Goal: Task Accomplishment & Management: Manage account settings

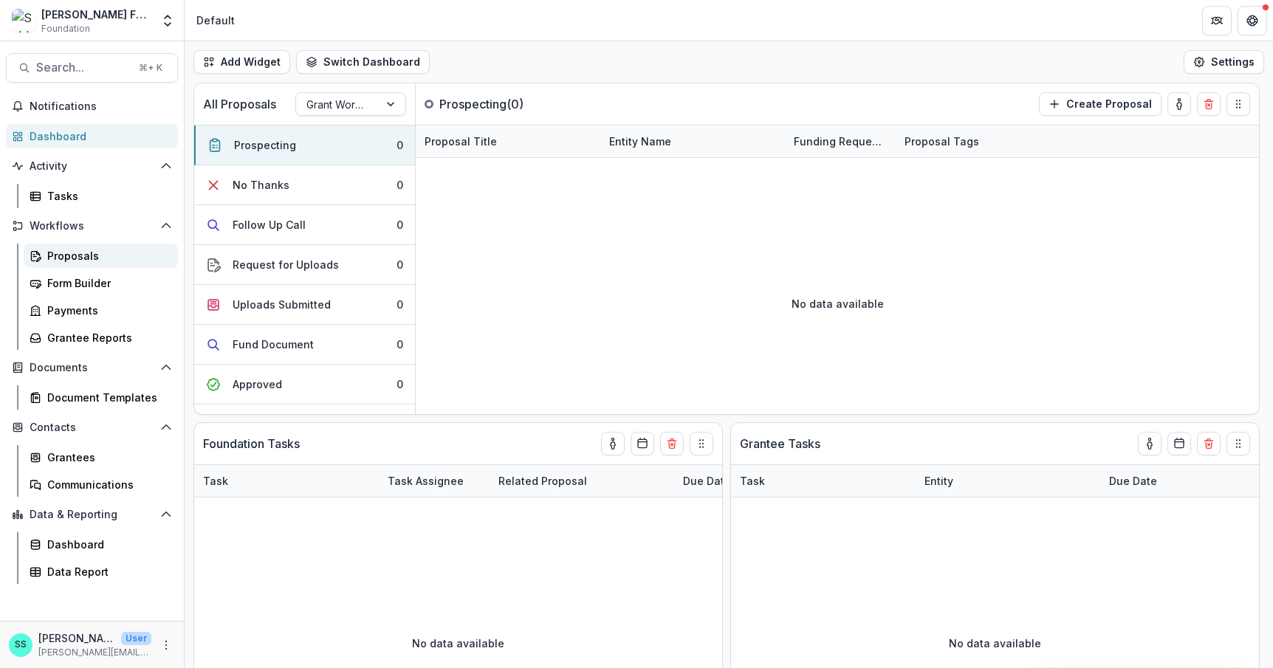
click at [75, 264] on div "Proposals" at bounding box center [106, 256] width 119 height 16
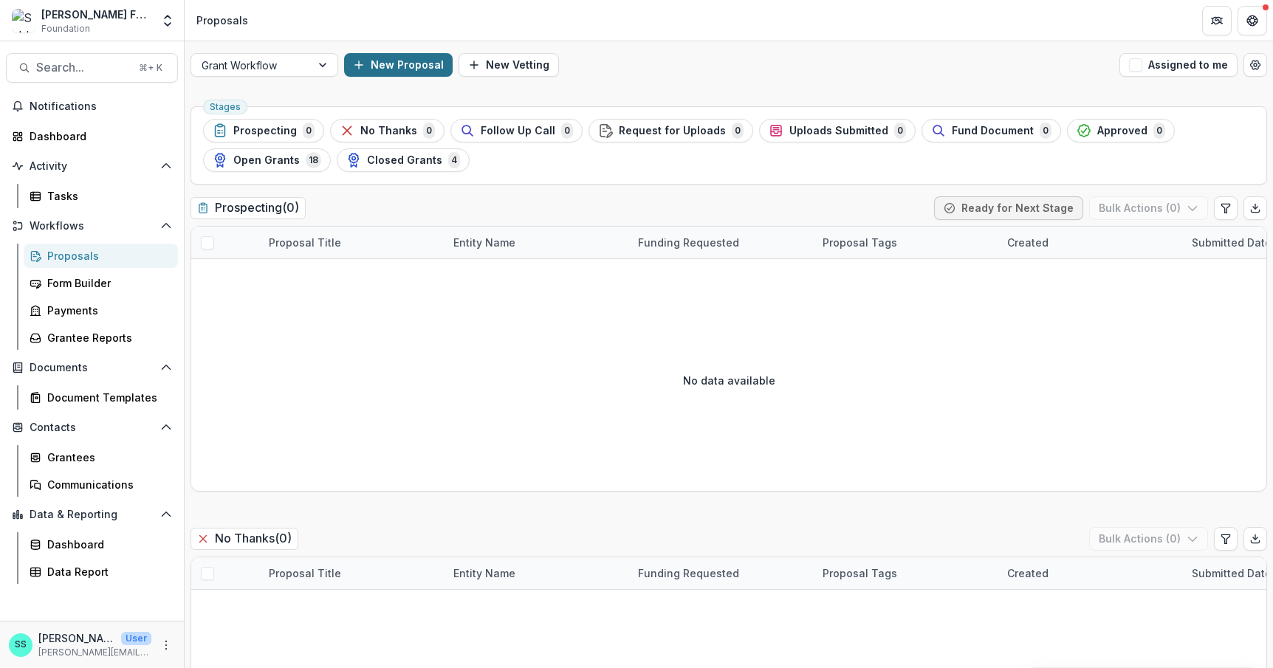
click at [407, 68] on button "New Proposal" at bounding box center [398, 65] width 109 height 24
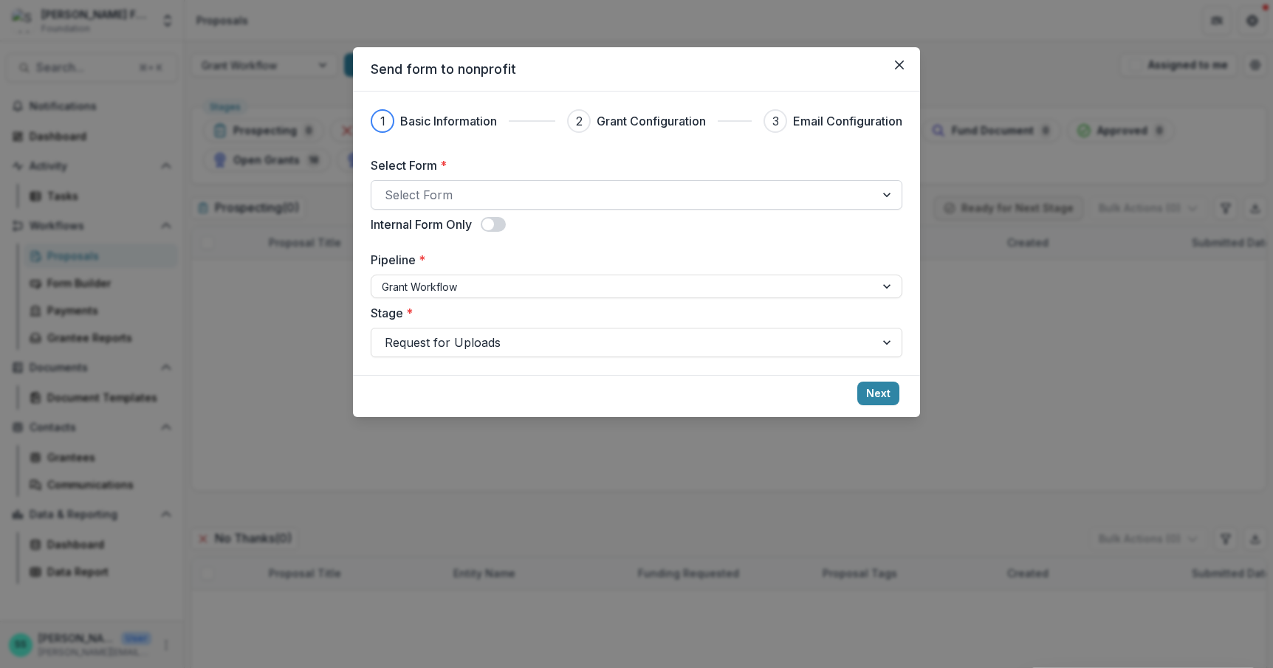
click at [417, 205] on div at bounding box center [623, 195] width 477 height 21
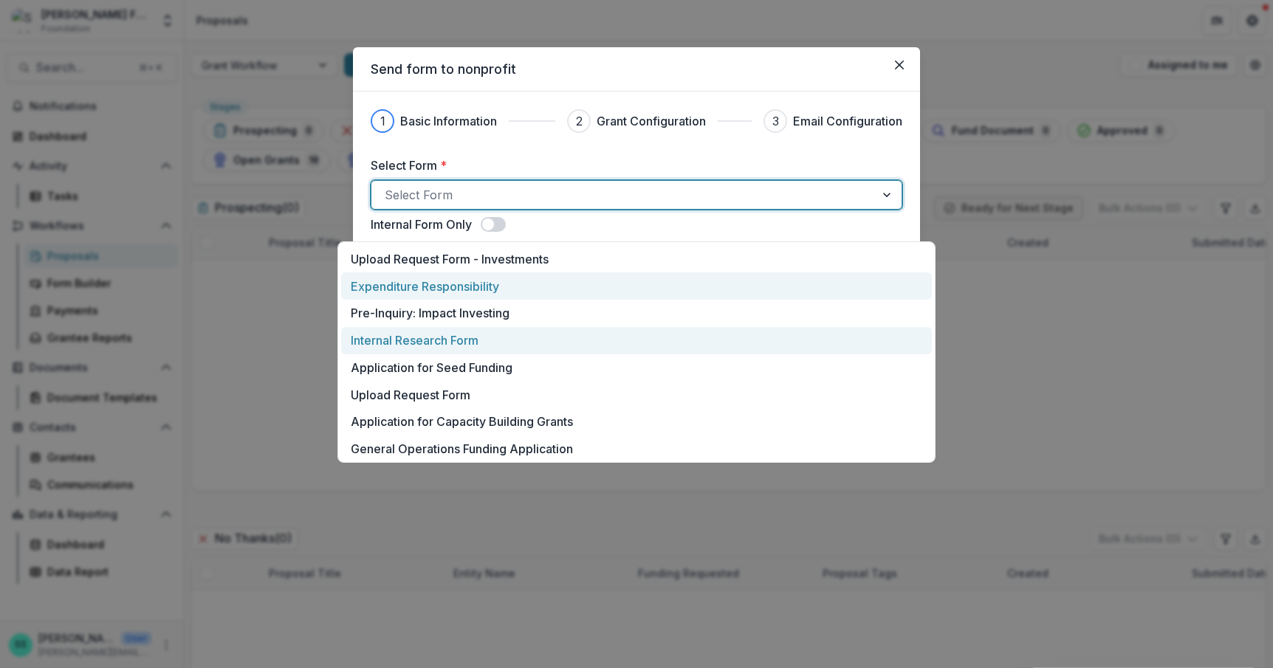
scroll to position [61, 0]
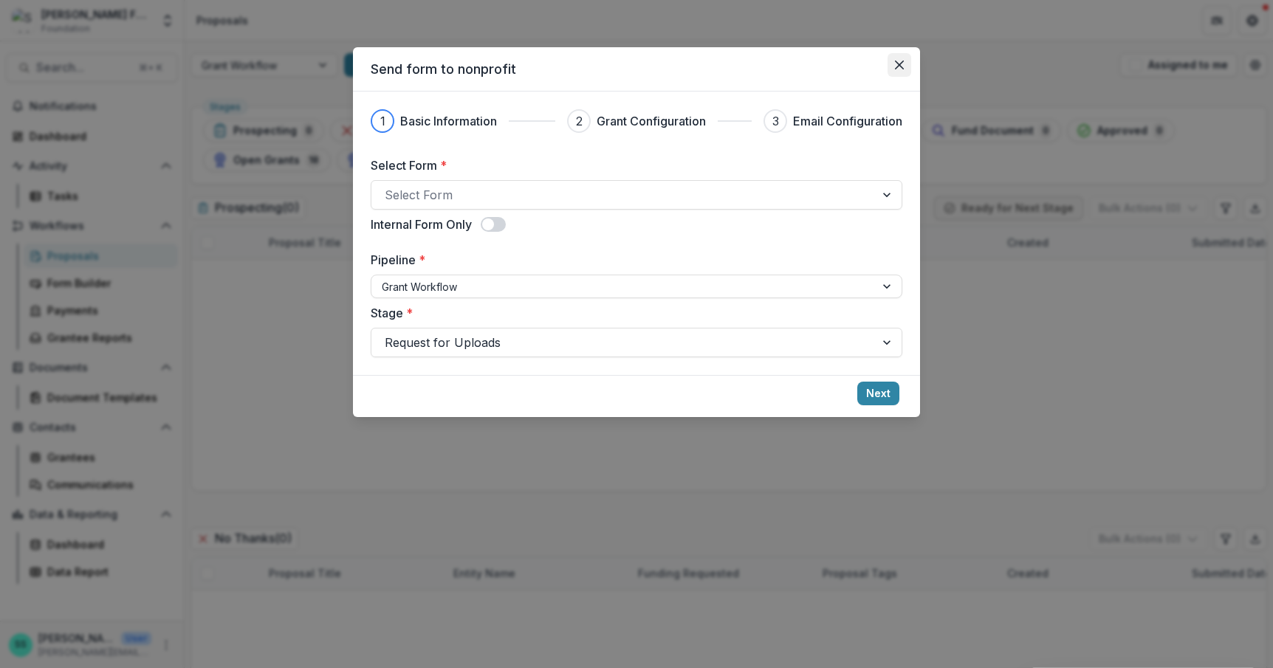
click at [904, 69] on icon "Close" at bounding box center [899, 65] width 9 height 9
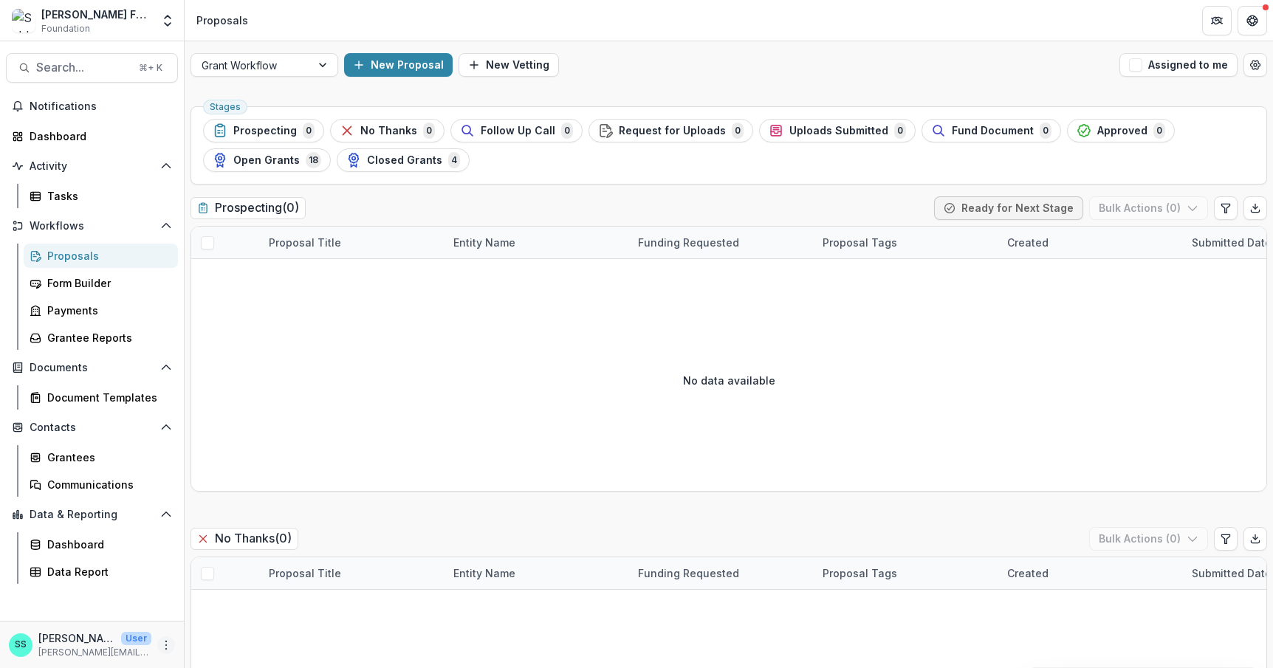
click at [160, 644] on icon "More" at bounding box center [166, 646] width 12 height 12
click at [239, 609] on link "User Settings" at bounding box center [258, 612] width 158 height 24
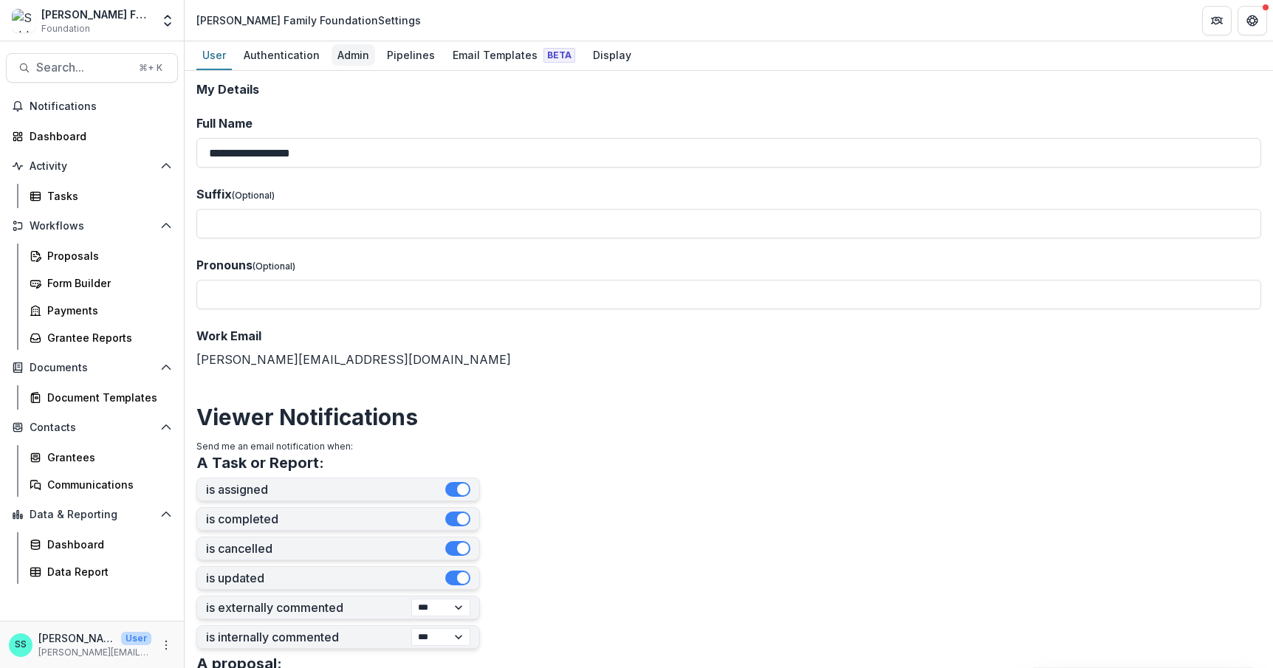
click at [372, 54] on div "Admin" at bounding box center [354, 54] width 44 height 21
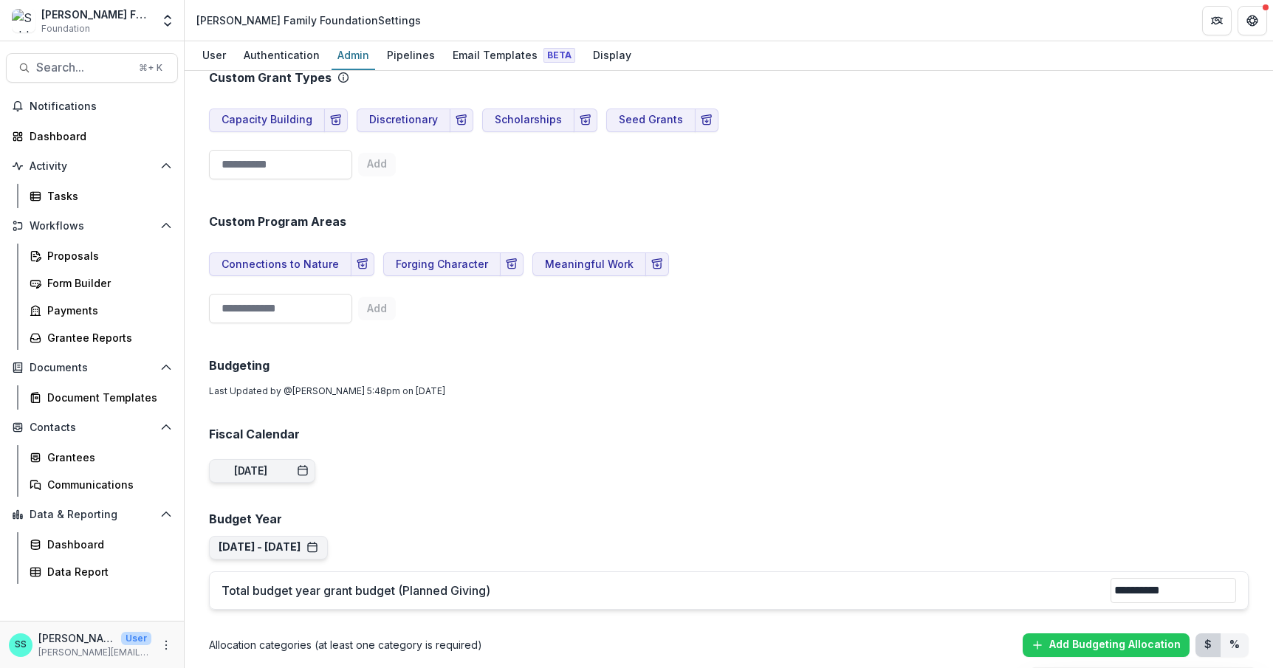
scroll to position [557, 0]
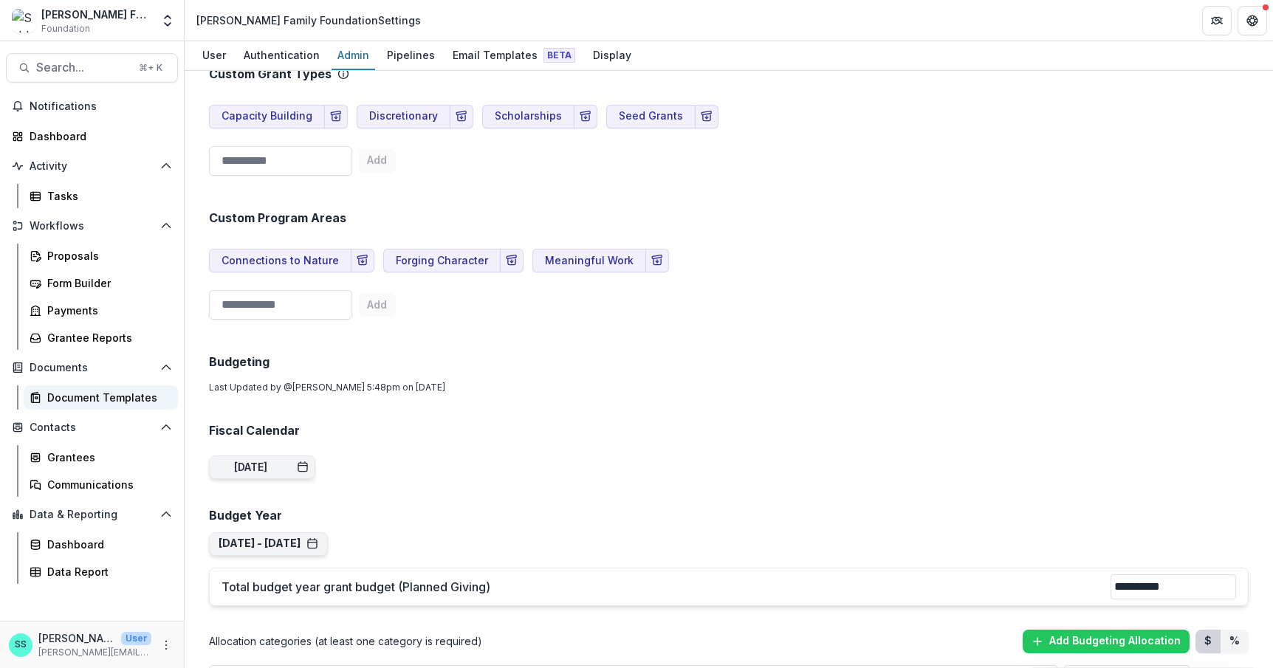
click at [92, 406] on div "Document Templates" at bounding box center [106, 398] width 119 height 16
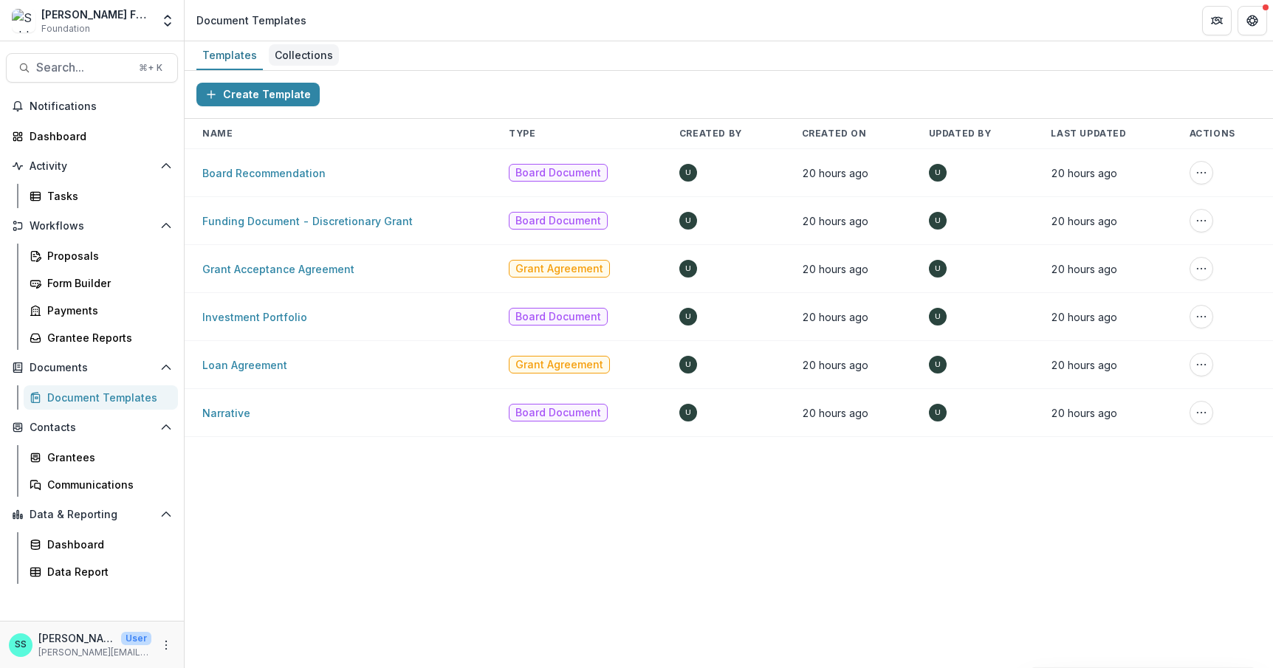
click at [312, 55] on div "Collections" at bounding box center [304, 54] width 70 height 21
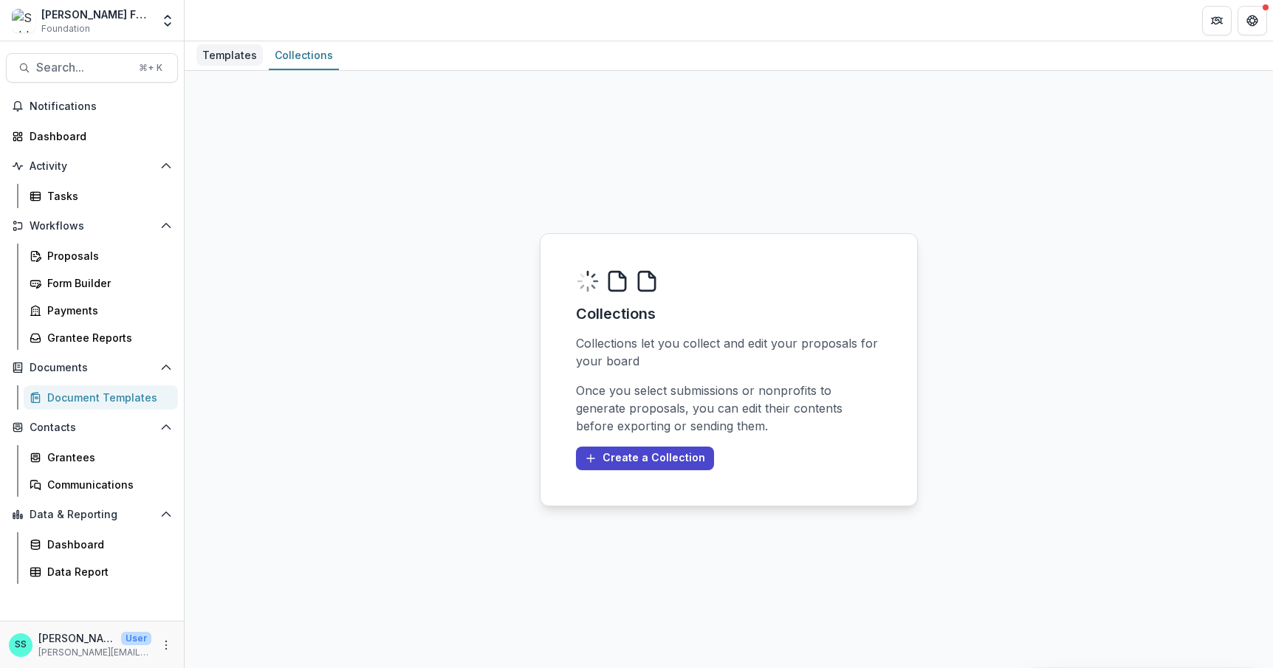
click at [232, 55] on div "Templates" at bounding box center [229, 54] width 66 height 21
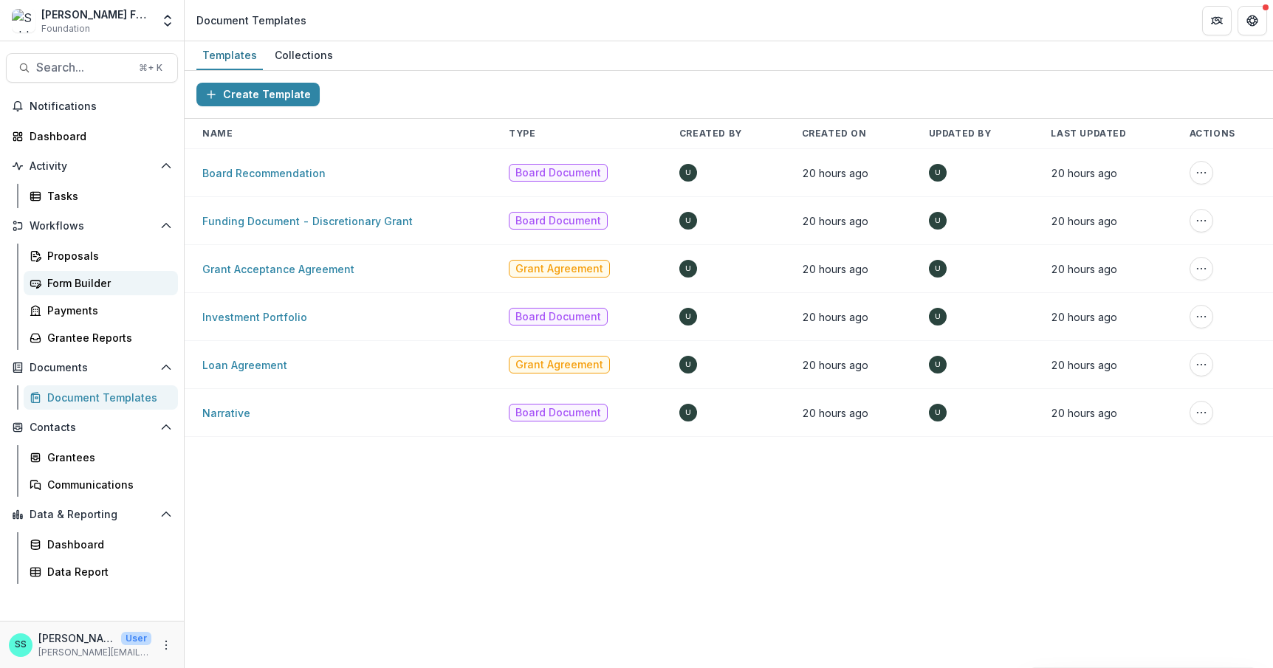
click at [90, 291] on div "Form Builder" at bounding box center [106, 284] width 119 height 16
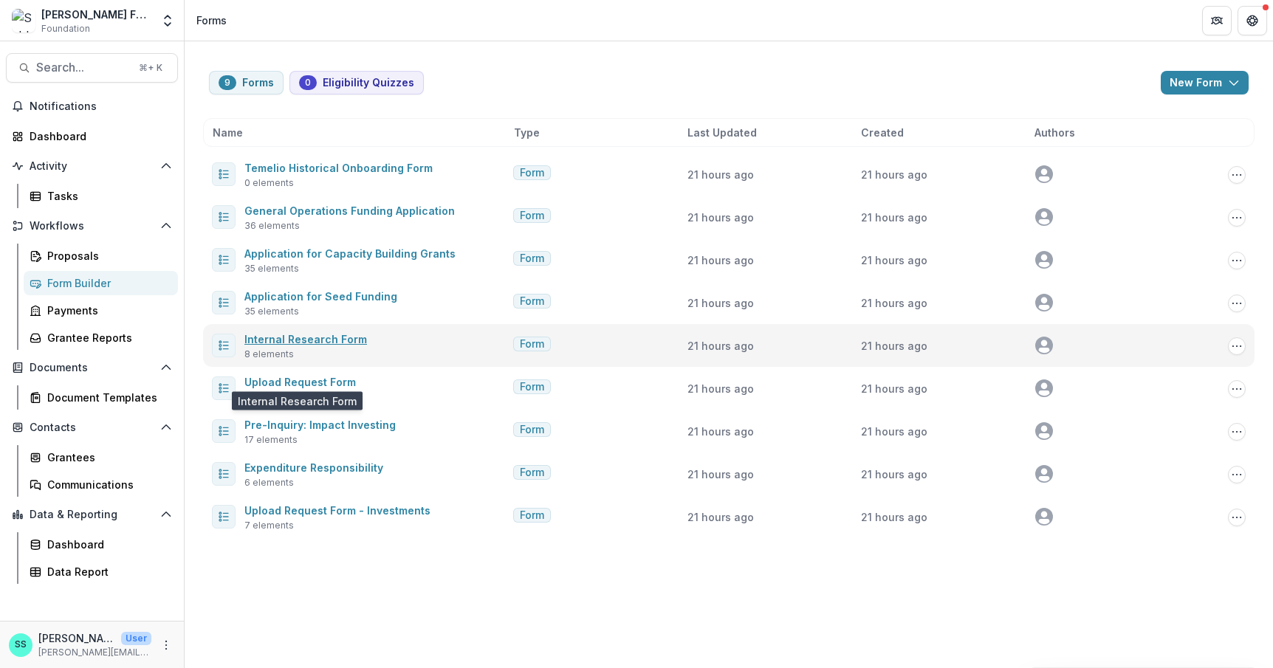
click at [278, 346] on link "Internal Research Form" at bounding box center [305, 339] width 123 height 13
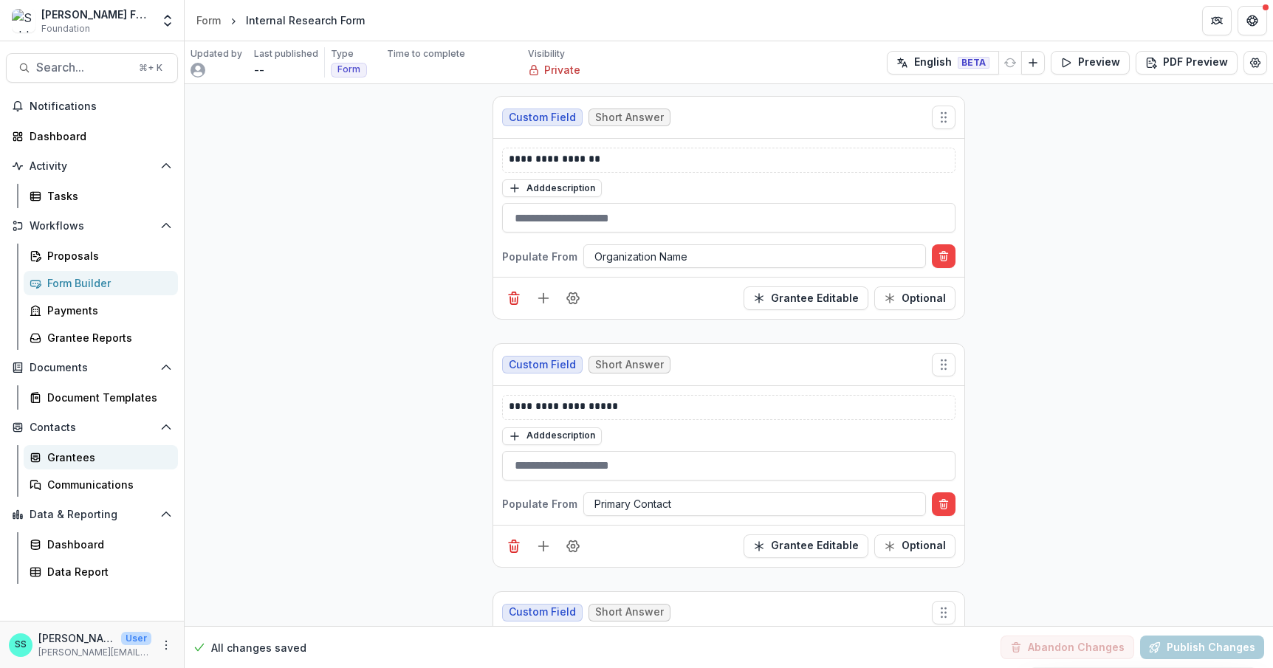
click at [79, 465] on div "Grantees" at bounding box center [106, 458] width 119 height 16
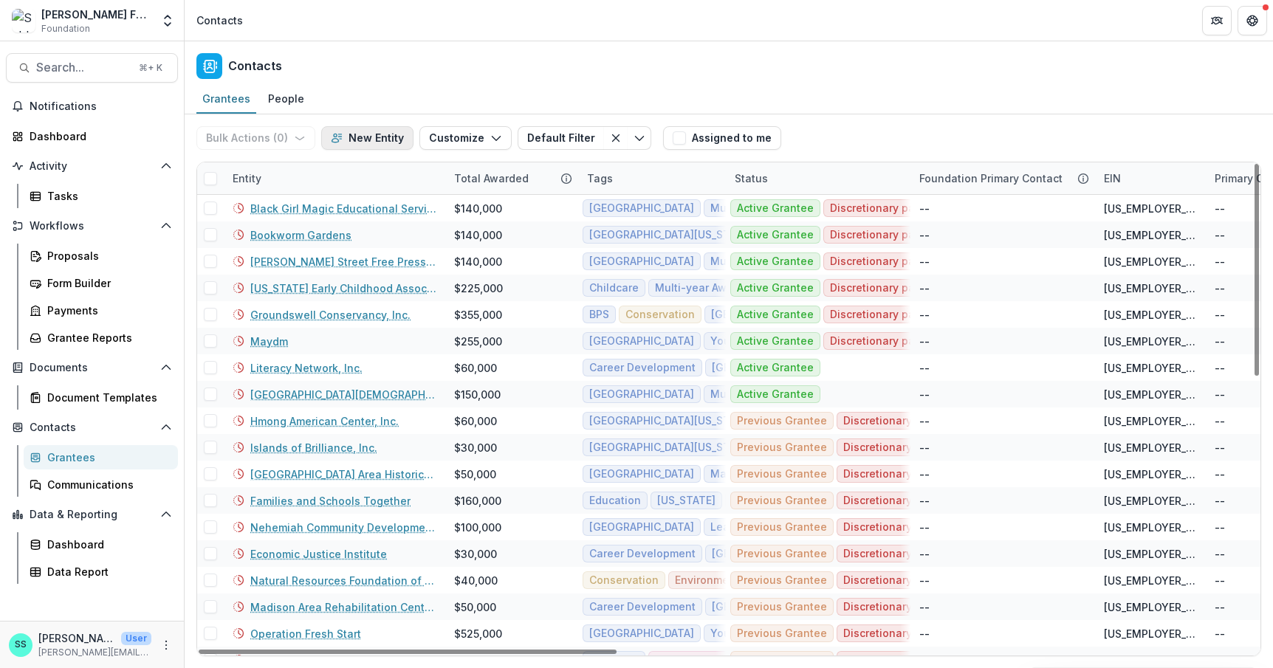
click at [404, 143] on button "New Entity" at bounding box center [367, 138] width 92 height 24
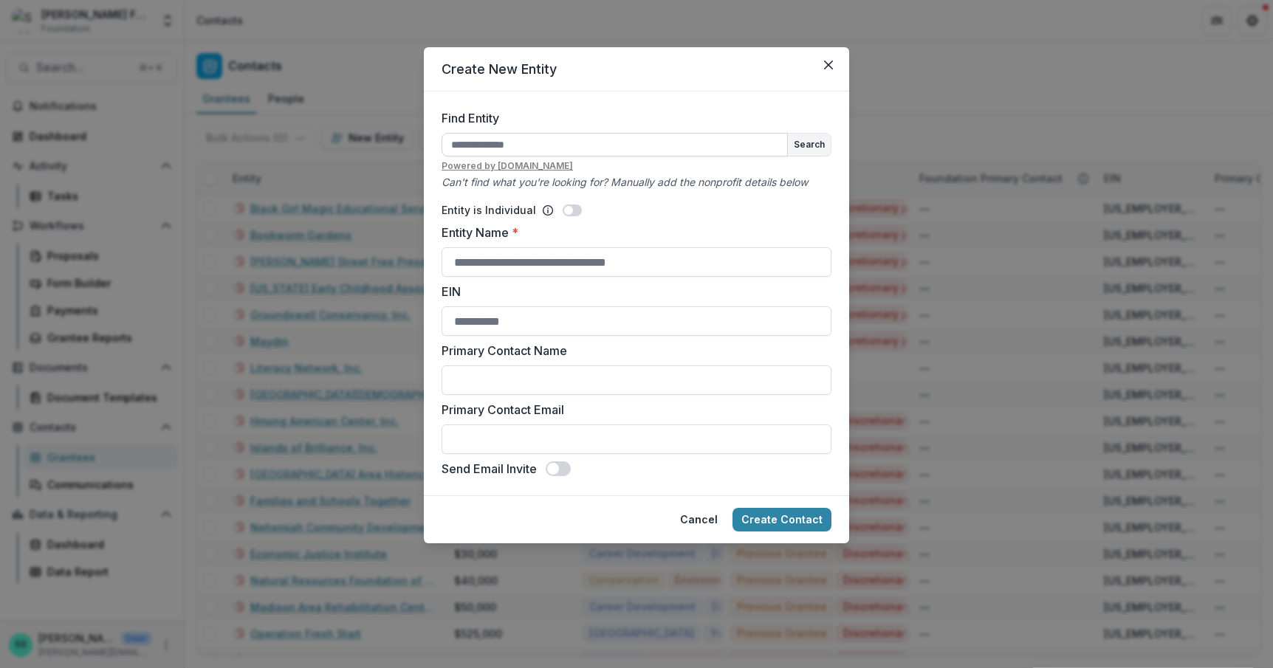
click at [479, 157] on input "Find Entity" at bounding box center [615, 145] width 346 height 24
type input "*"
click at [833, 69] on icon "Close" at bounding box center [828, 65] width 9 height 9
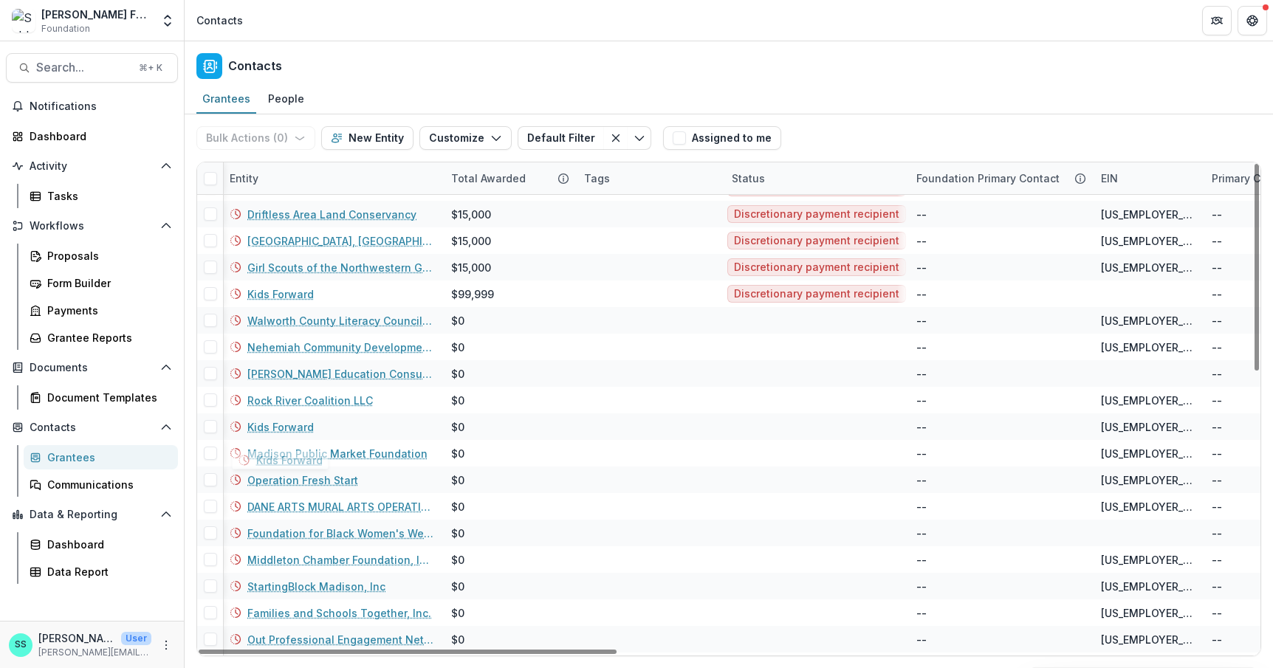
scroll to position [642, 3]
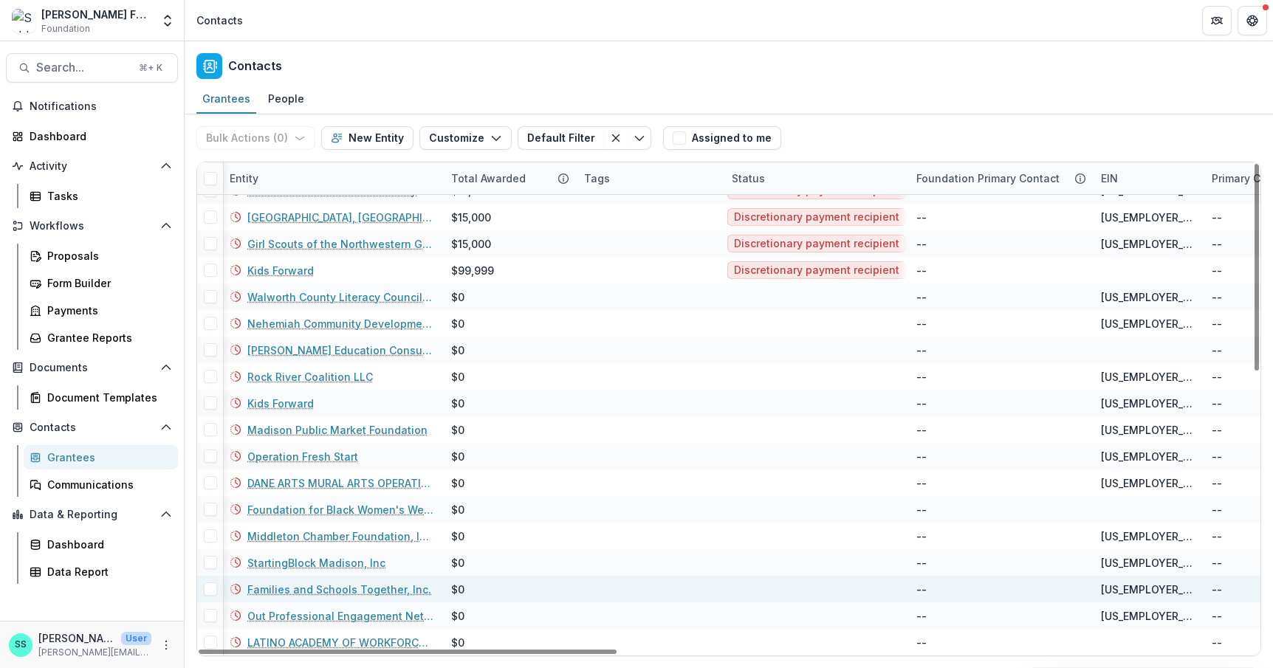
click at [345, 584] on link "Families and Schools Together, Inc." at bounding box center [339, 590] width 184 height 16
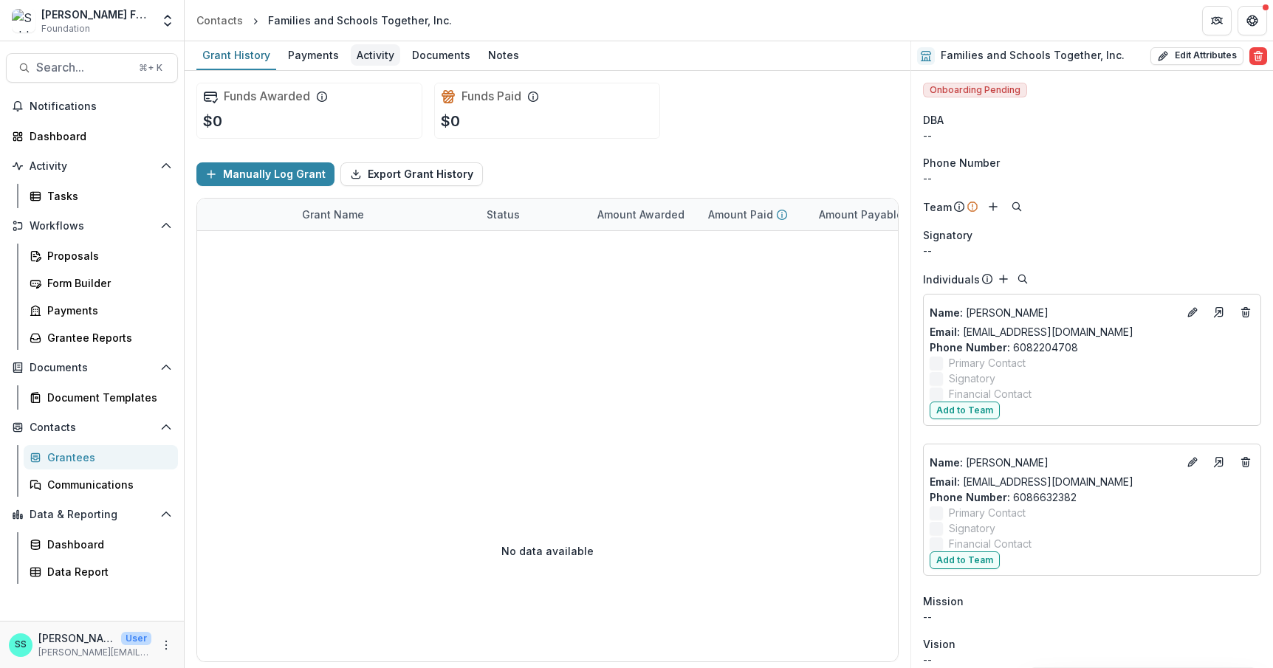
click at [400, 56] on div "Activity" at bounding box center [375, 54] width 49 height 21
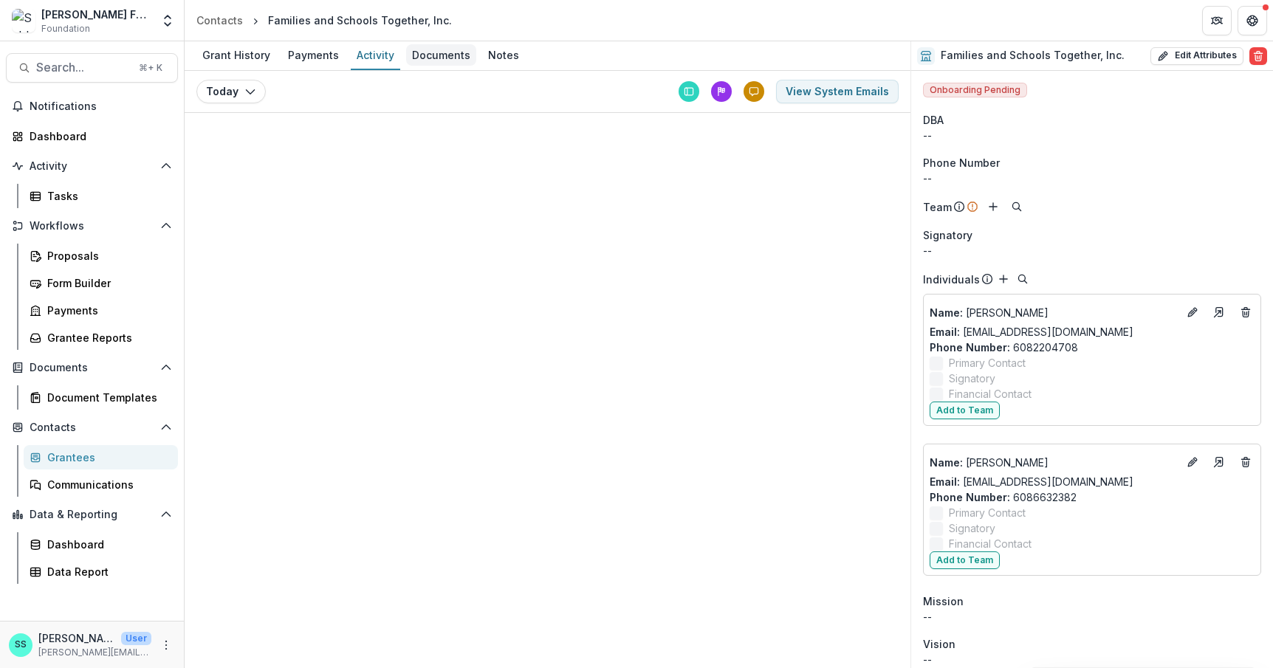
click at [448, 58] on div "Documents" at bounding box center [441, 54] width 70 height 21
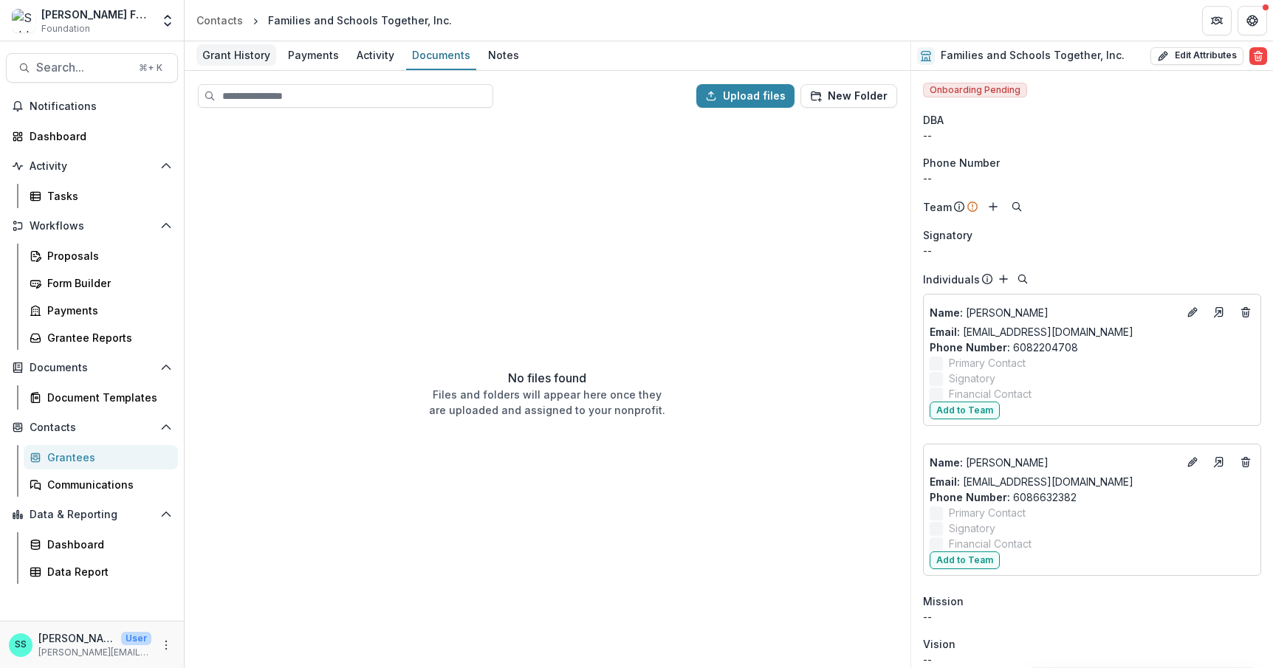
click at [247, 52] on div "Grant History" at bounding box center [236, 54] width 80 height 21
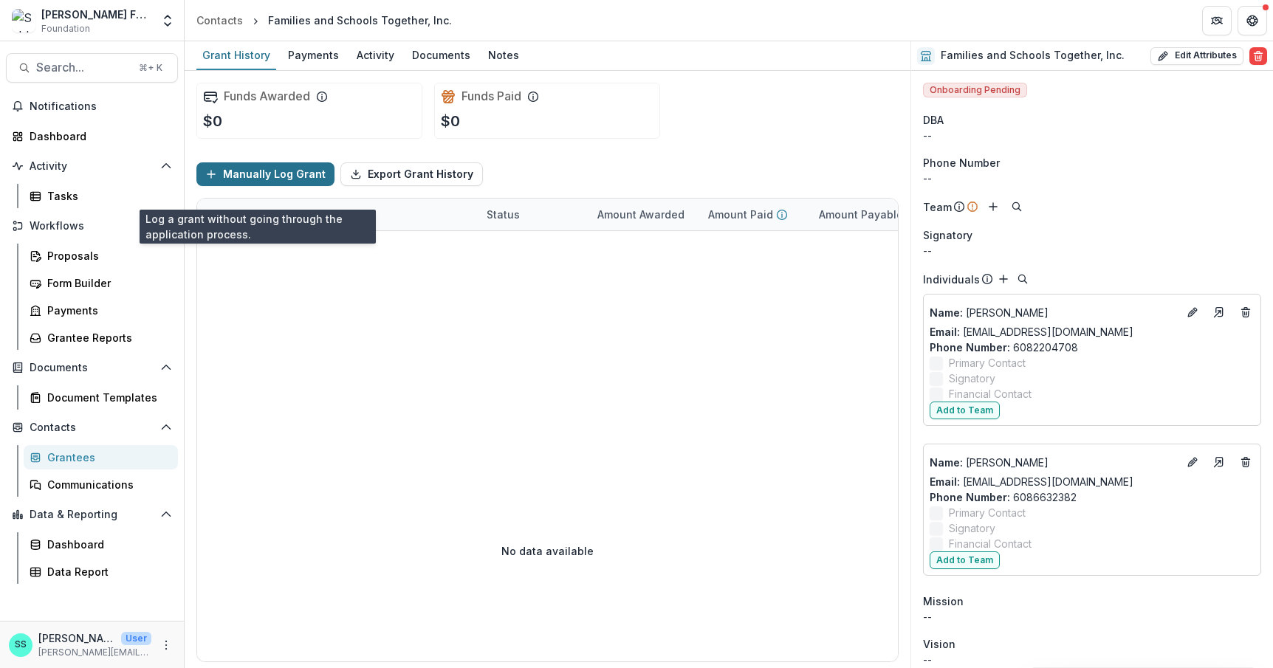
click at [278, 185] on button "Manually Log Grant" at bounding box center [265, 175] width 138 height 24
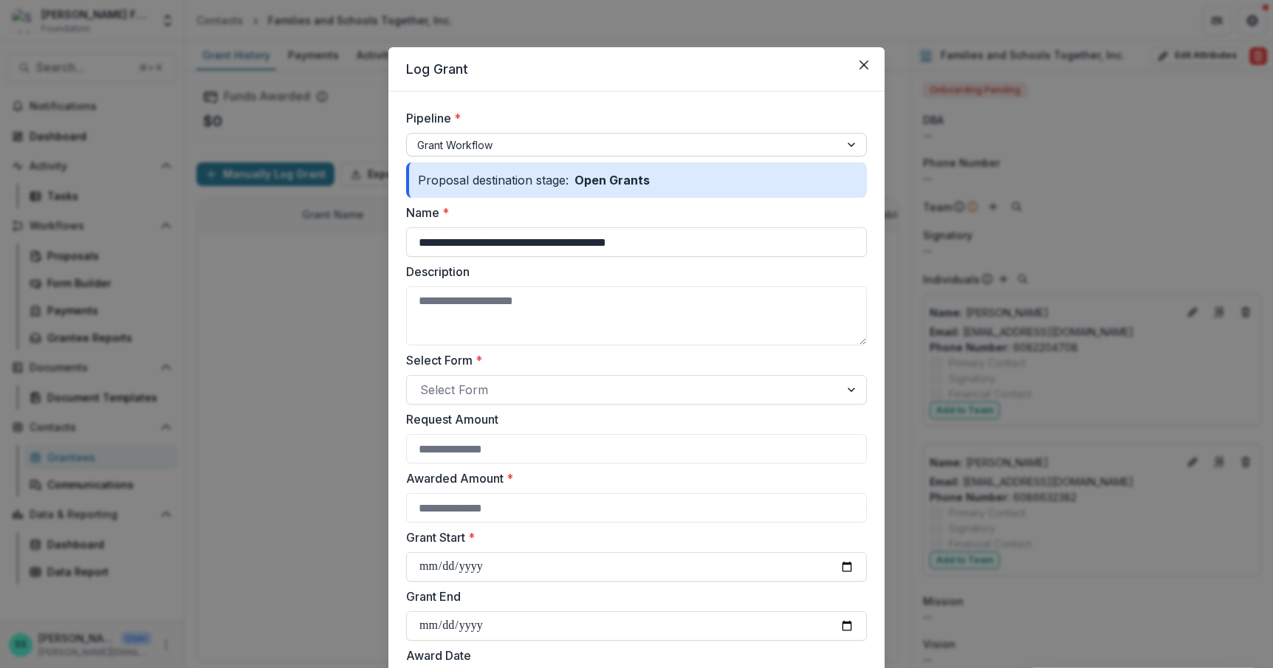
click at [516, 154] on div at bounding box center [623, 145] width 412 height 18
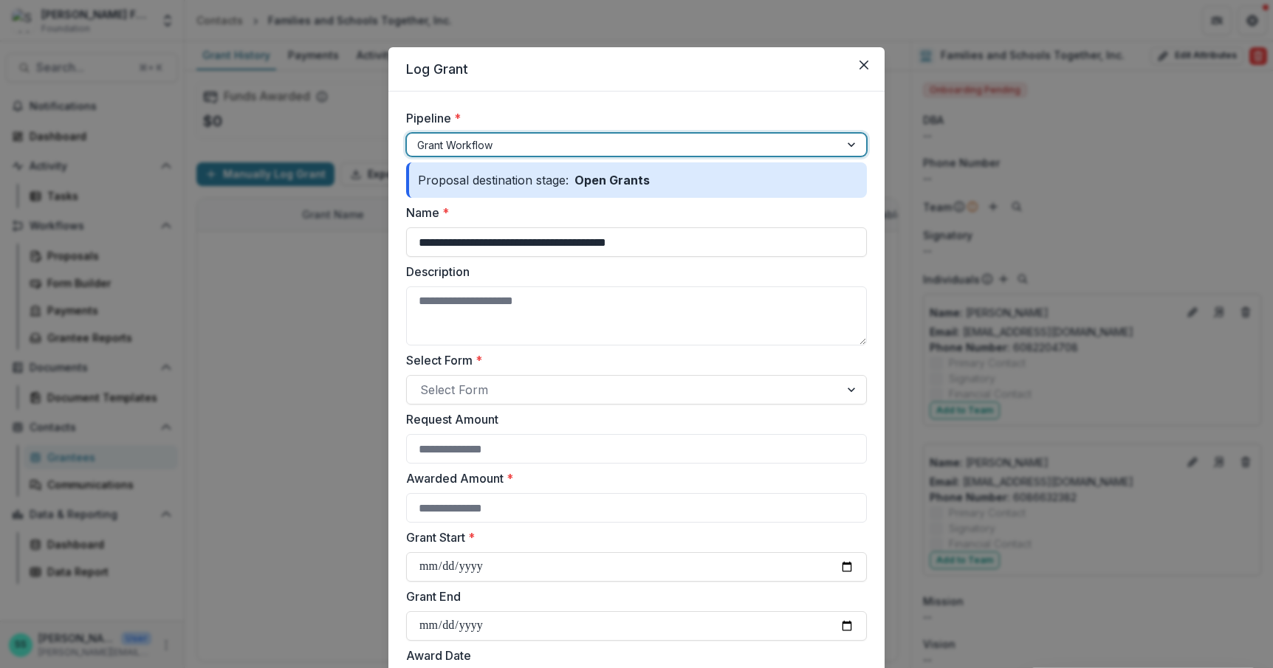
click at [516, 154] on div at bounding box center [623, 145] width 412 height 18
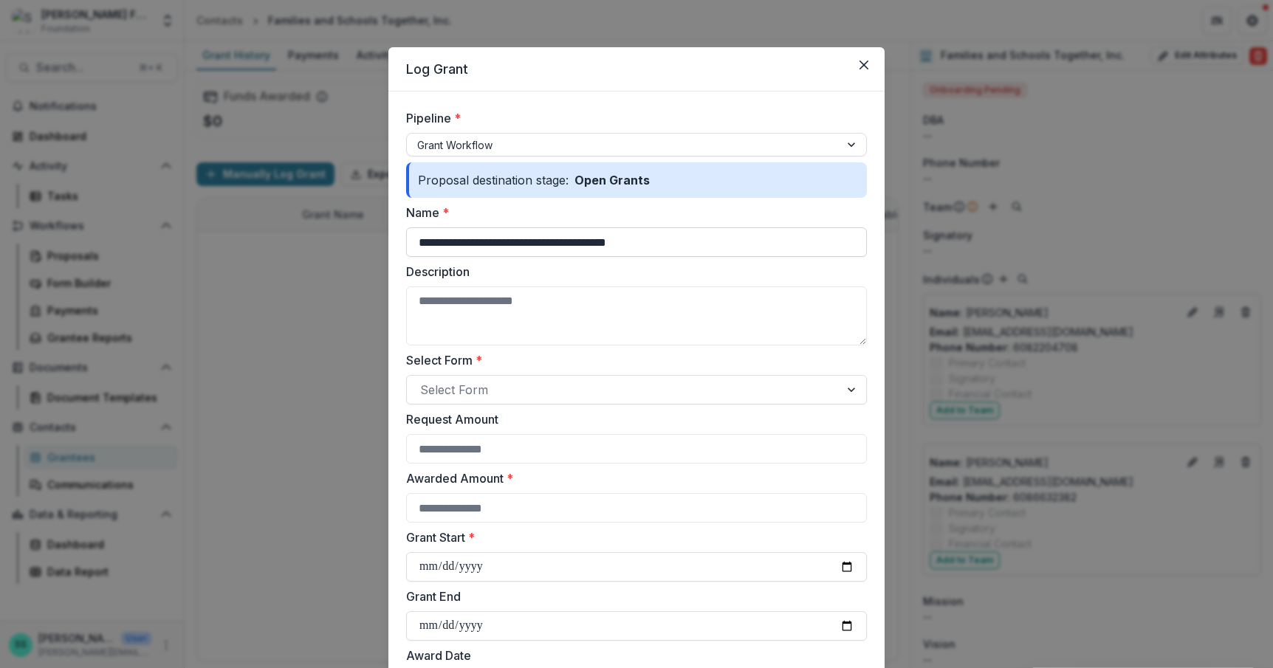
drag, startPoint x: 668, startPoint y: 273, endPoint x: 661, endPoint y: 273, distance: 7.4
click at [661, 257] on input "**********" at bounding box center [636, 243] width 461 height 30
click at [406, 335] on textarea "Description" at bounding box center [636, 316] width 461 height 59
type textarea "**********"
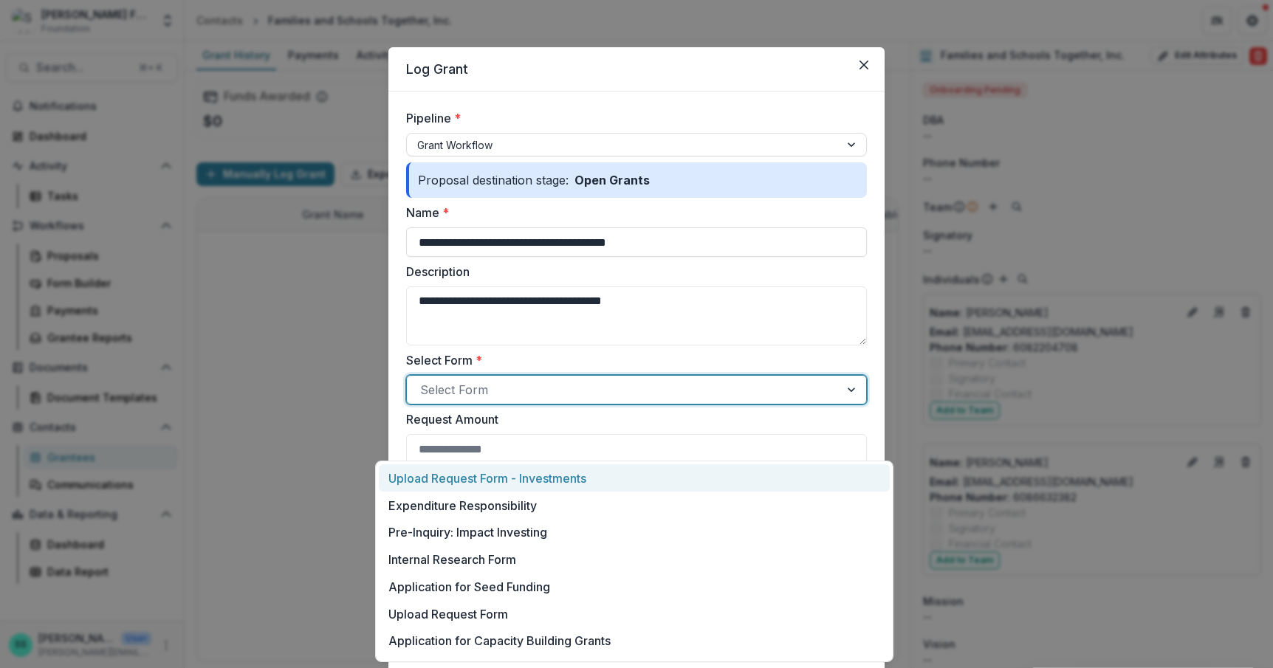
click at [448, 400] on div at bounding box center [623, 390] width 406 height 21
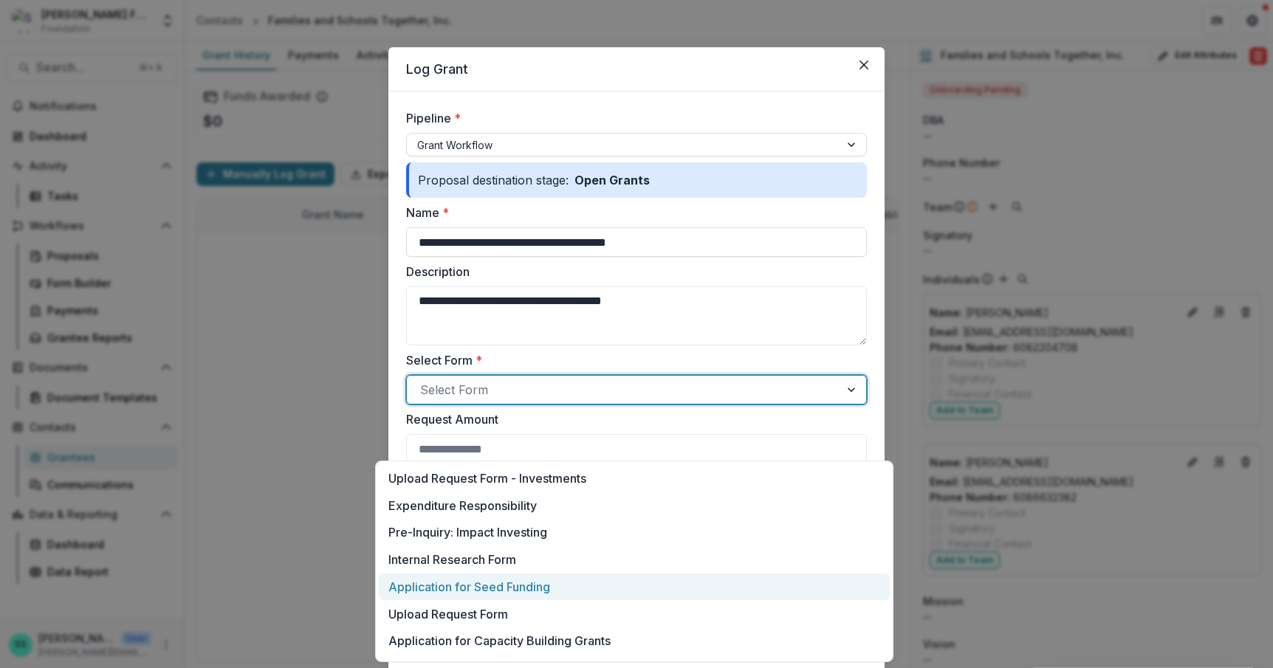
scroll to position [82, 0]
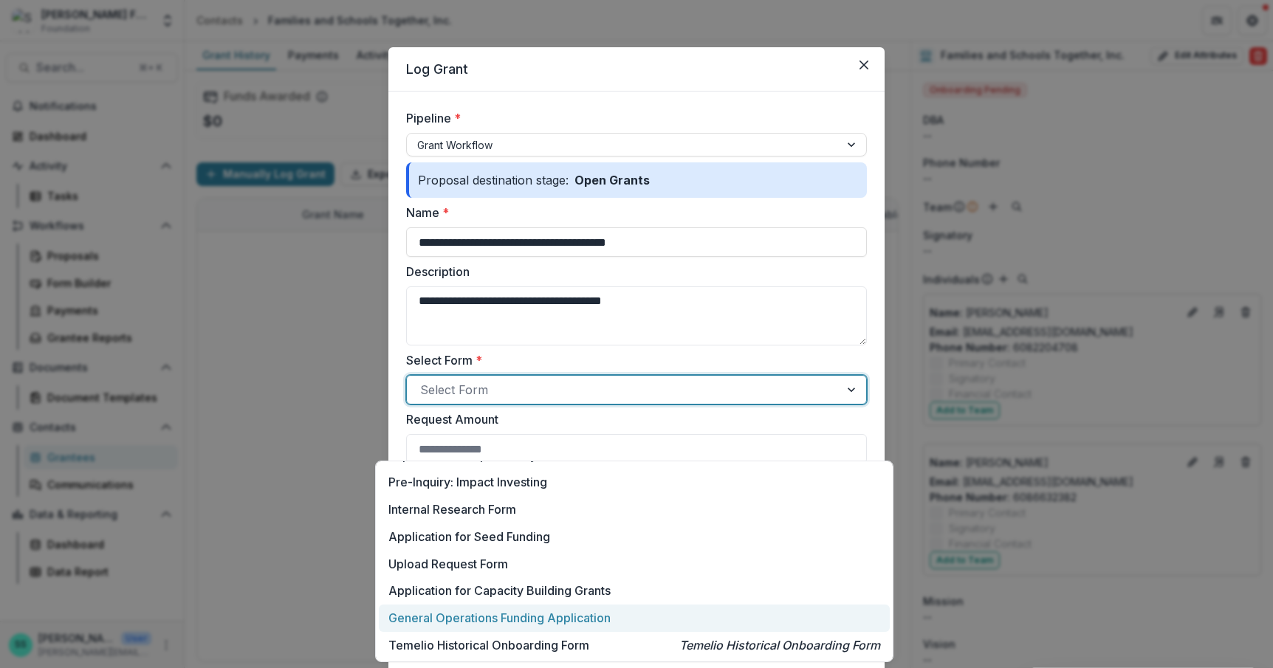
click at [611, 609] on p "General Operations Funding Application" at bounding box center [500, 618] width 222 height 18
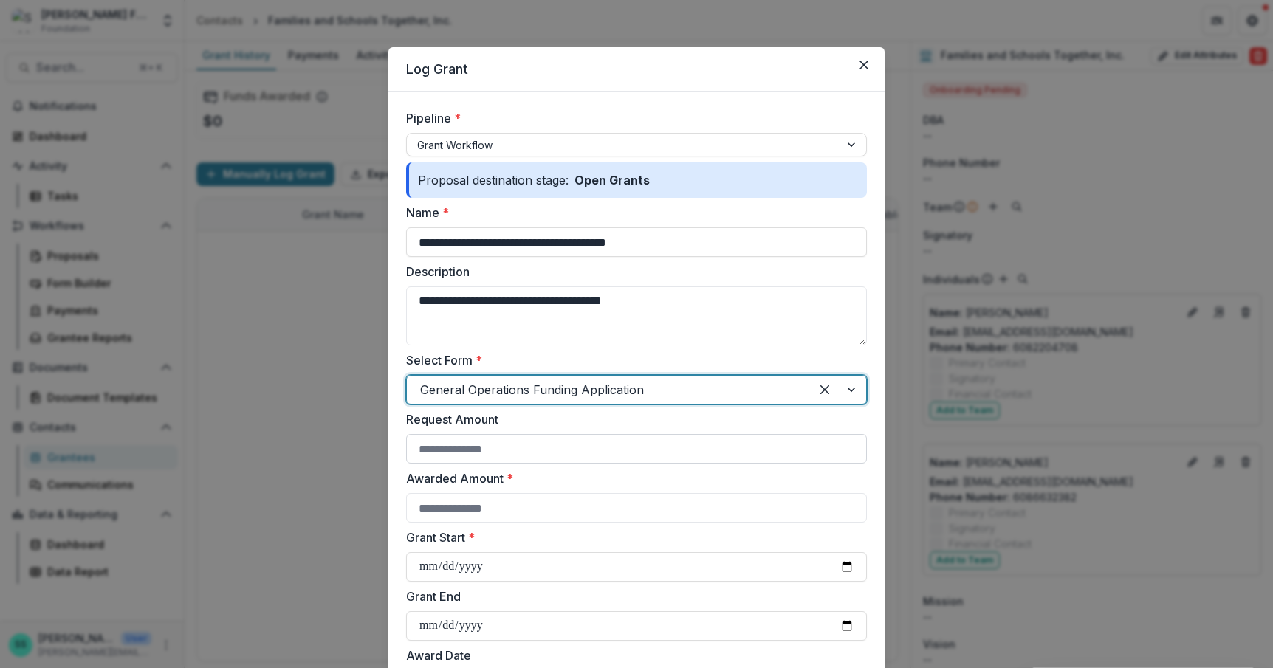
click at [592, 464] on input "Request Amount" at bounding box center [636, 449] width 461 height 30
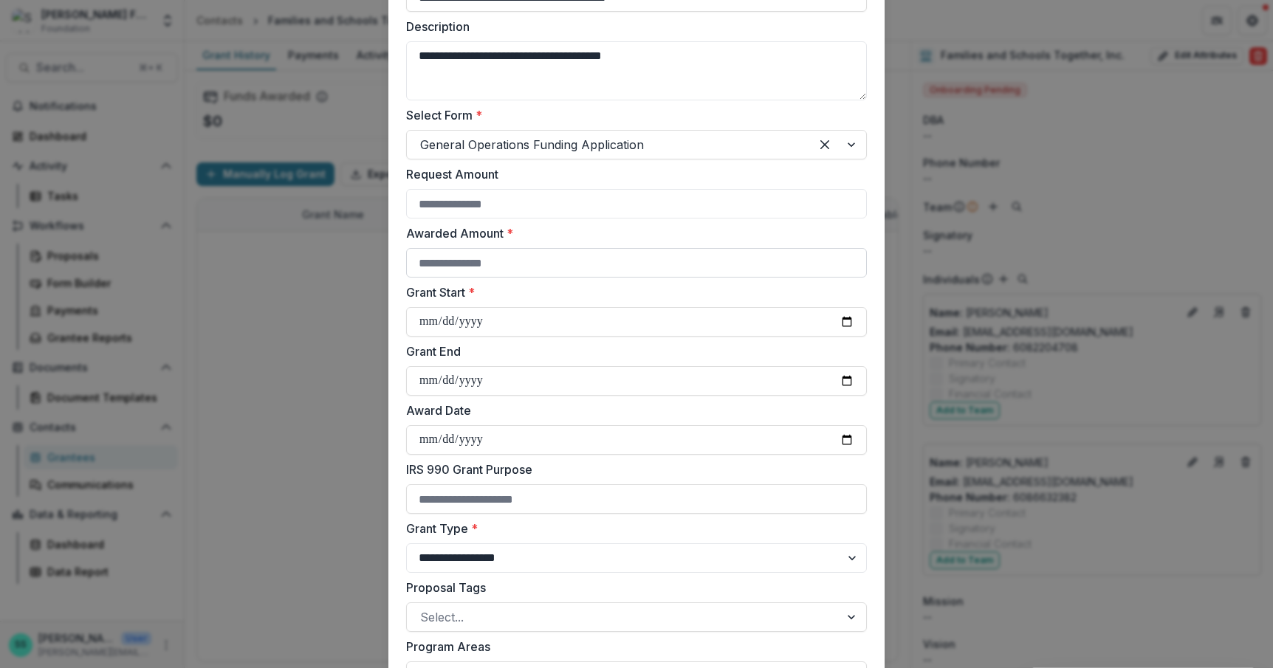
scroll to position [0, 0]
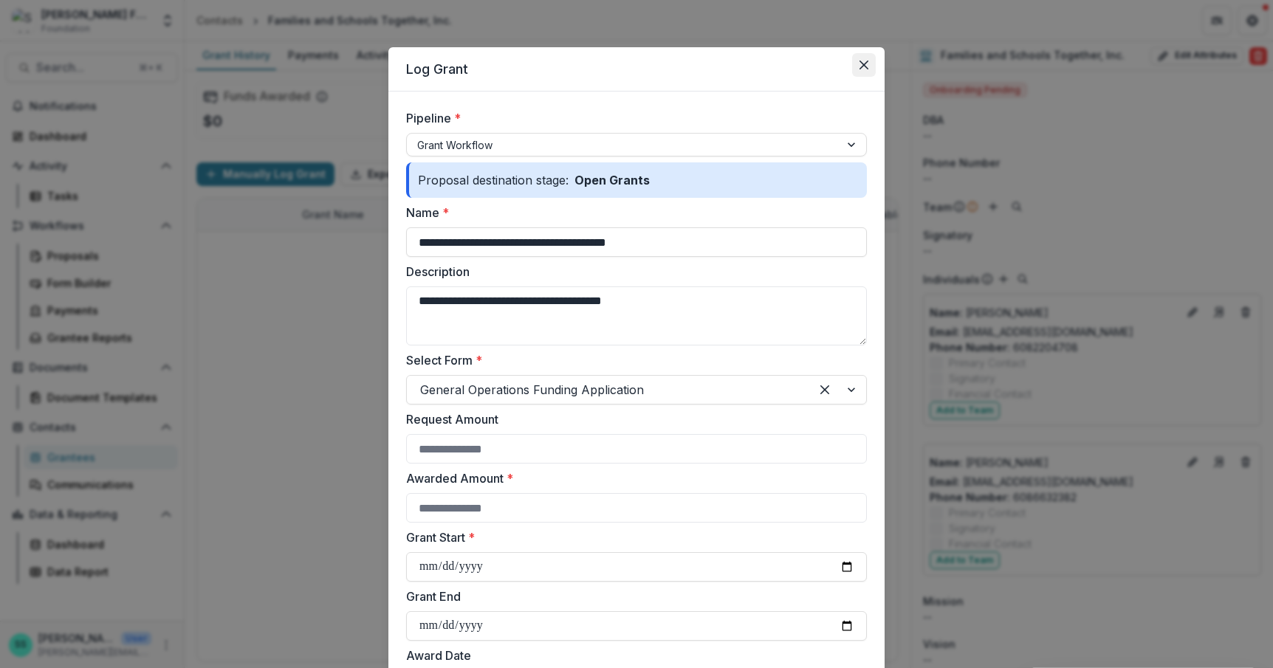
click at [869, 69] on icon "Close" at bounding box center [864, 65] width 9 height 9
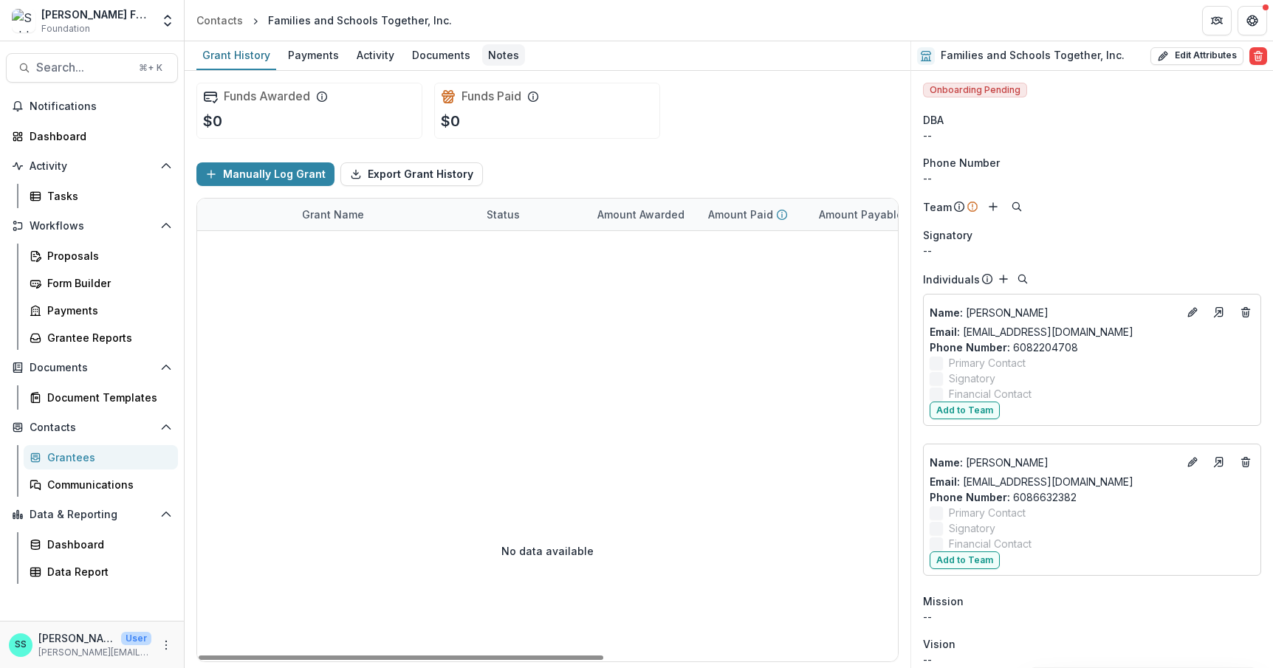
click at [525, 49] on div "Notes" at bounding box center [503, 54] width 43 height 21
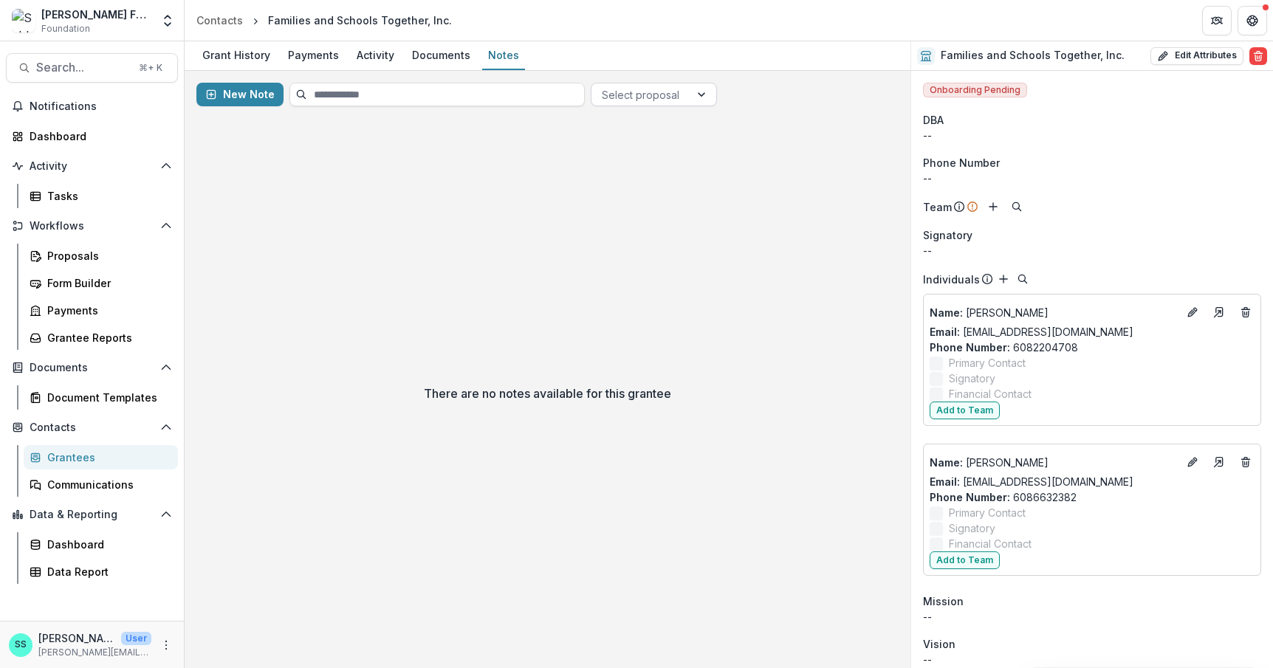
click at [680, 104] on div at bounding box center [641, 95] width 78 height 18
click at [55, 66] on span "Search..." at bounding box center [83, 68] width 94 height 14
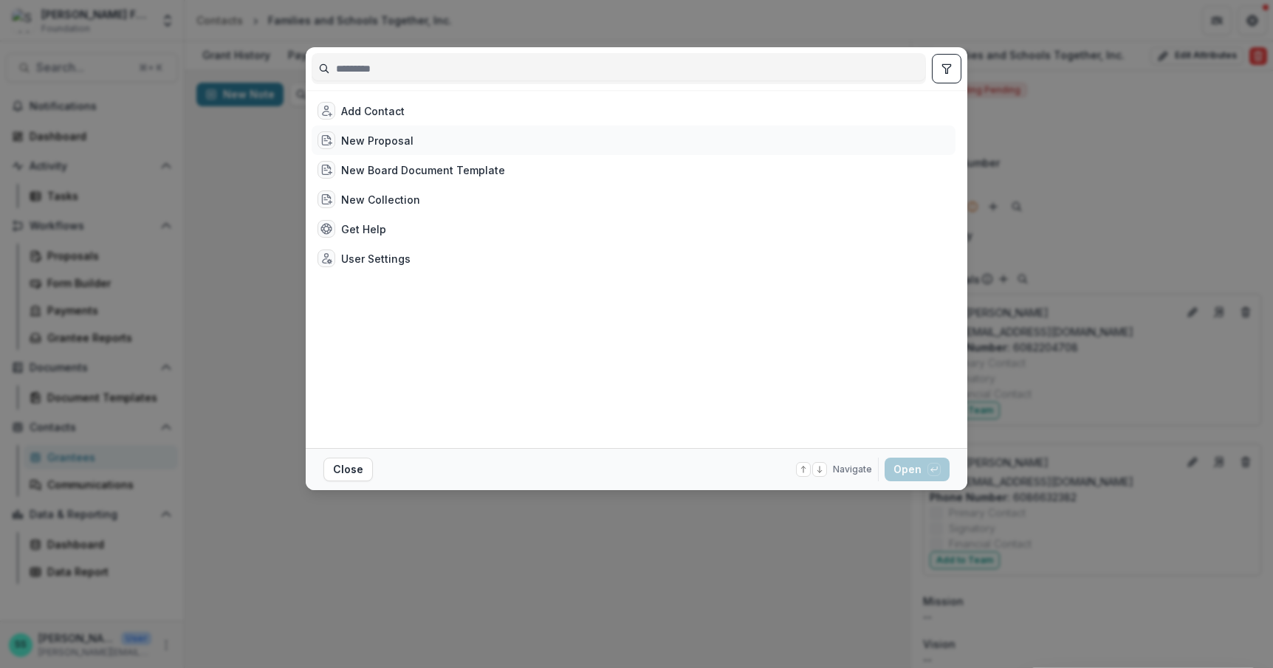
click at [355, 148] on div "New Proposal" at bounding box center [377, 141] width 72 height 16
click at [950, 471] on button "Open with enter key" at bounding box center [917, 470] width 65 height 24
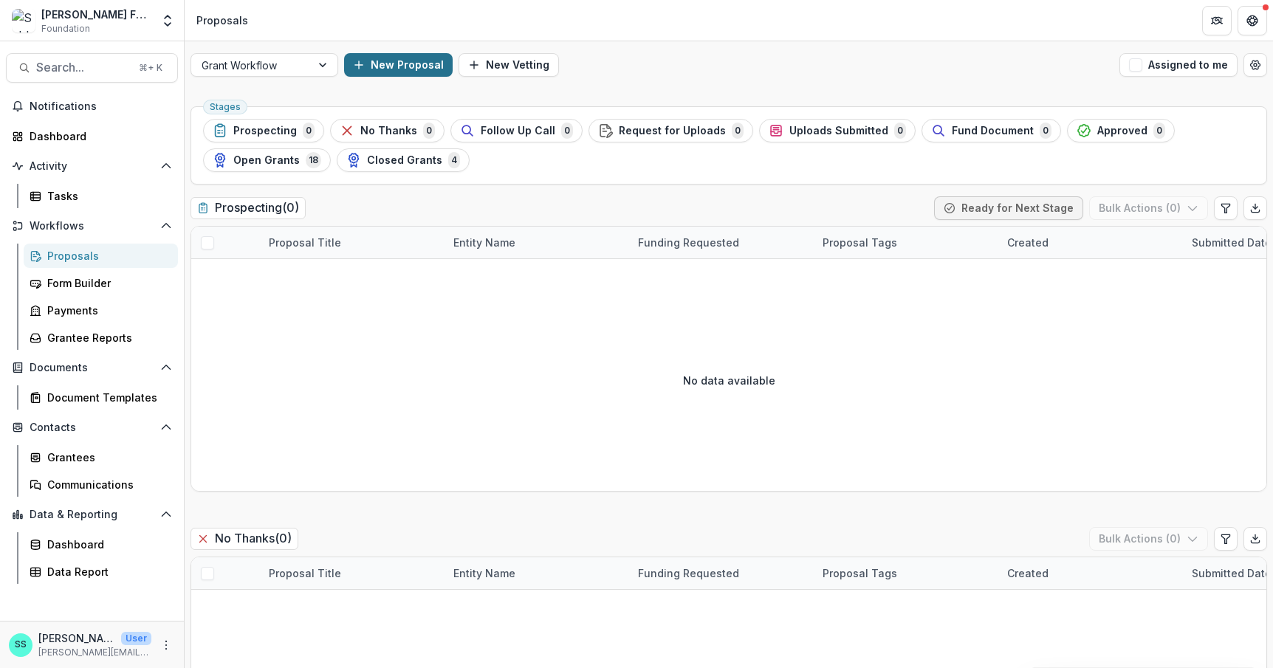
click at [406, 64] on button "New Proposal" at bounding box center [398, 65] width 109 height 24
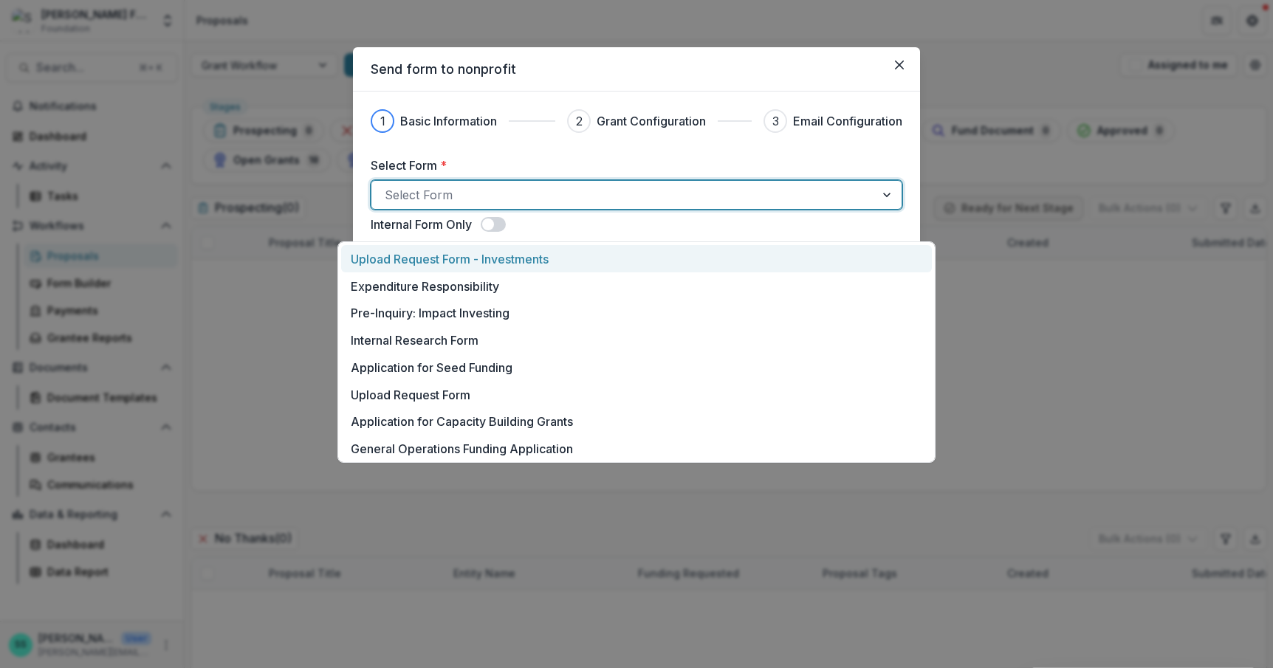
click at [449, 205] on div at bounding box center [623, 195] width 477 height 21
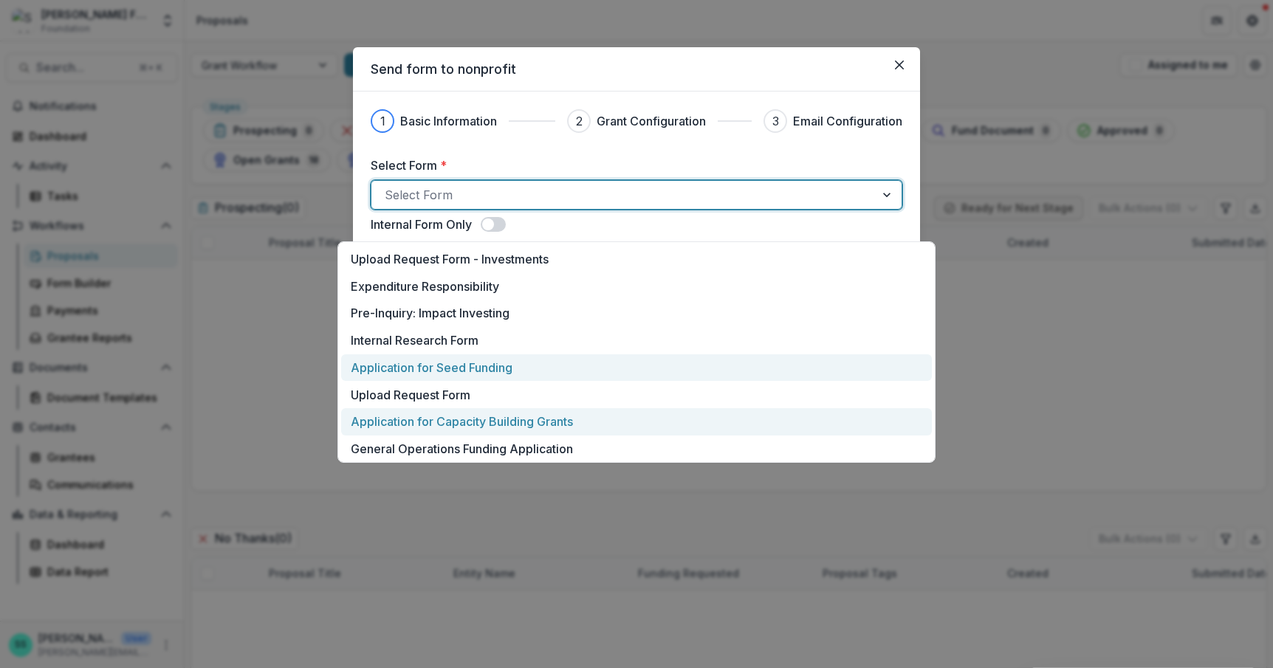
scroll to position [61, 0]
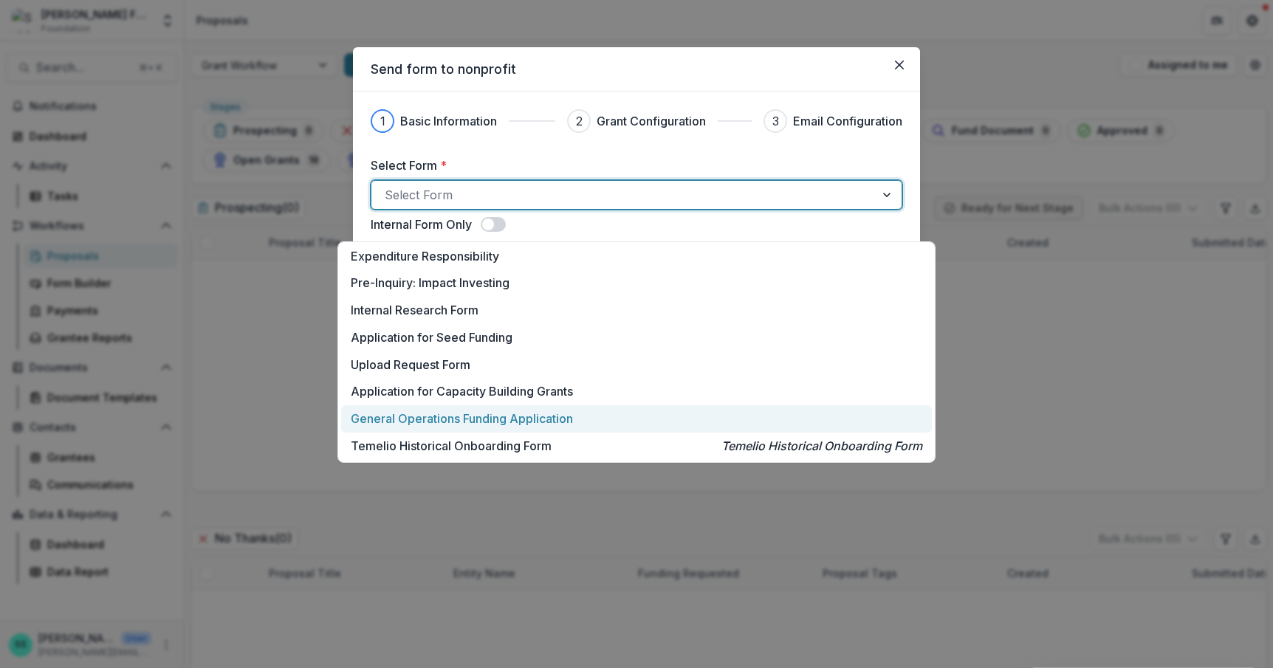
click at [487, 412] on p "General Operations Funding Application" at bounding box center [462, 419] width 222 height 18
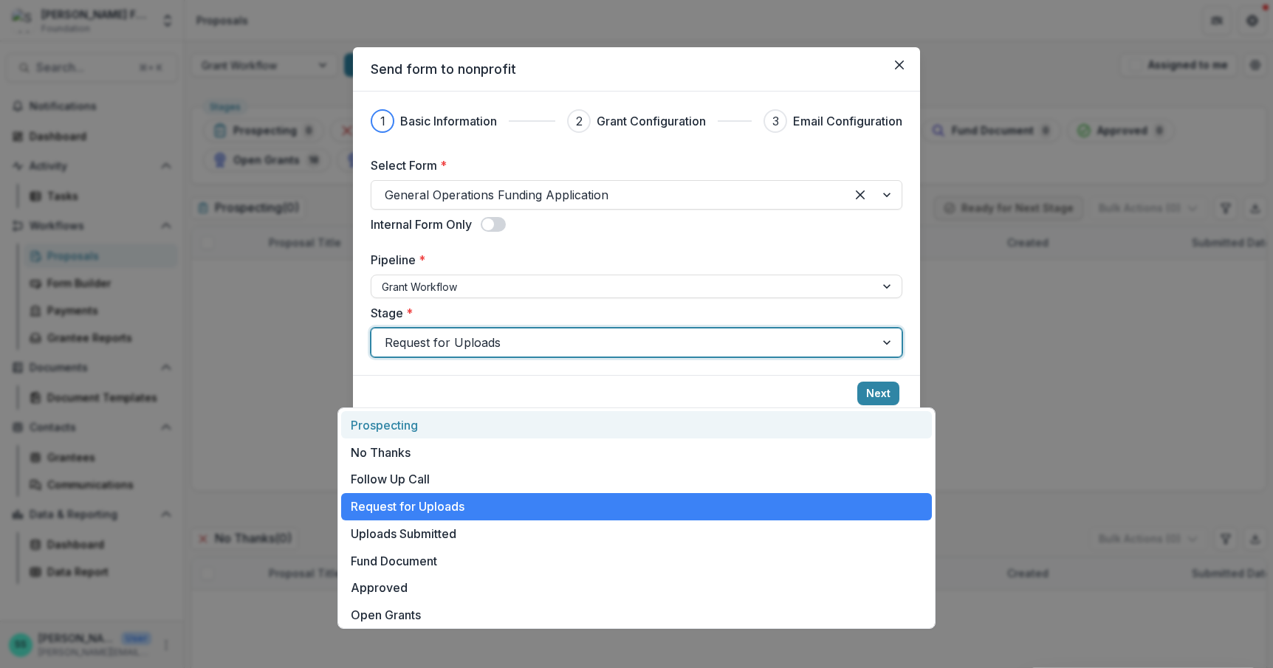
click at [491, 353] on div at bounding box center [623, 342] width 477 height 21
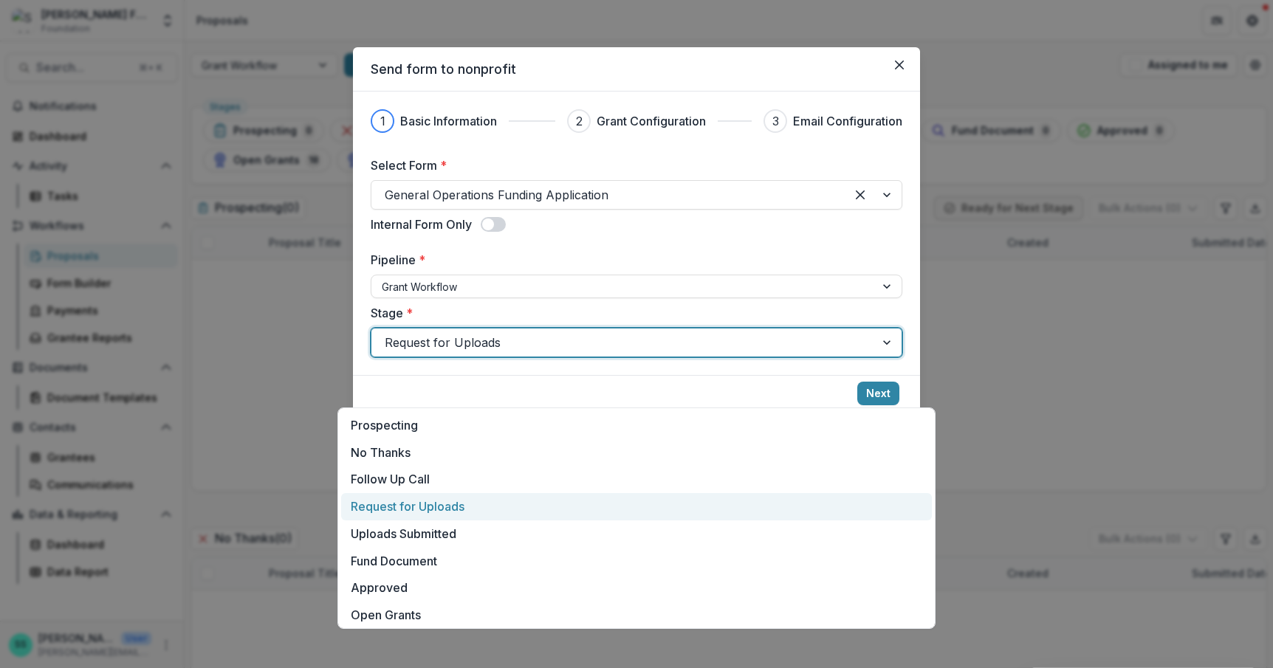
click at [264, 412] on div "Send form to nonprofit 1 Basic Information 2 Grant Configuration 3 Email Config…" at bounding box center [636, 334] width 1273 height 668
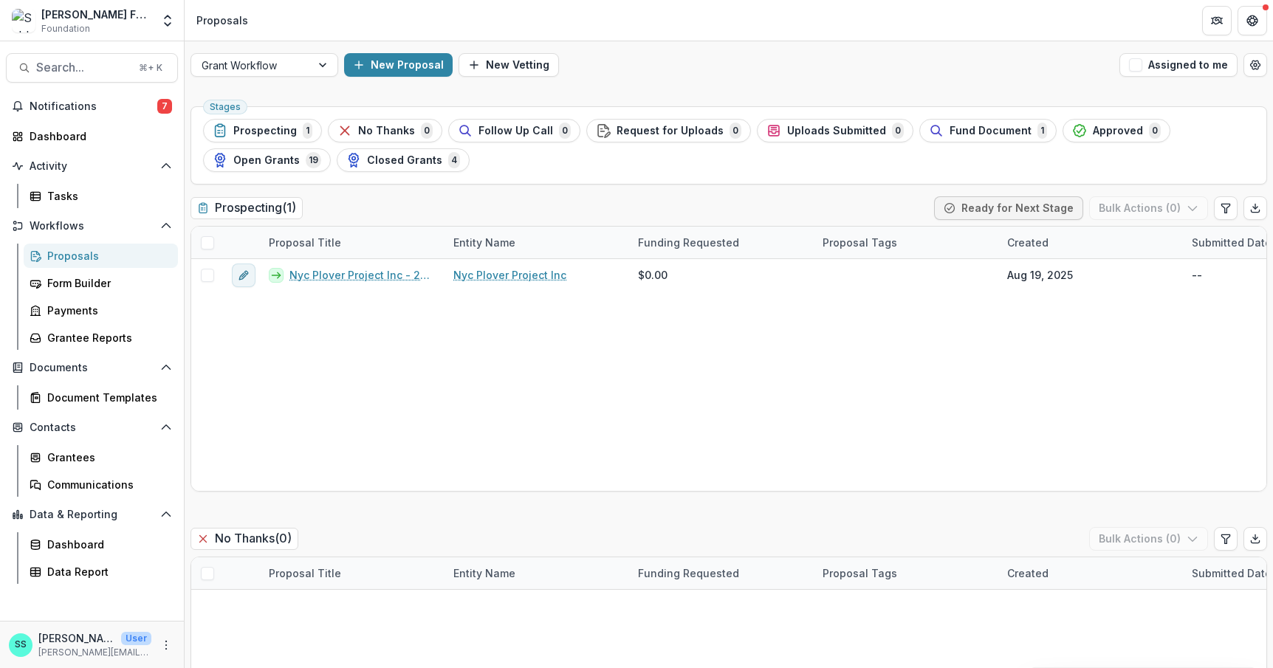
scroll to position [14, 0]
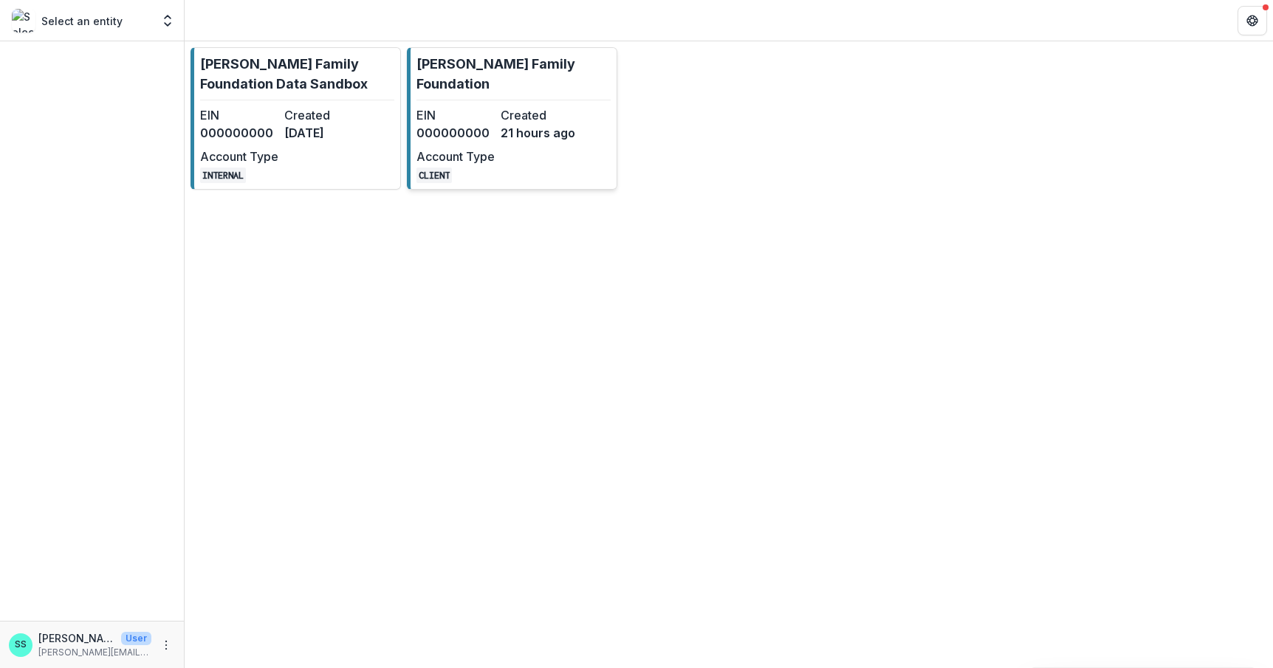
click at [495, 124] on dt "EIN" at bounding box center [456, 115] width 78 height 18
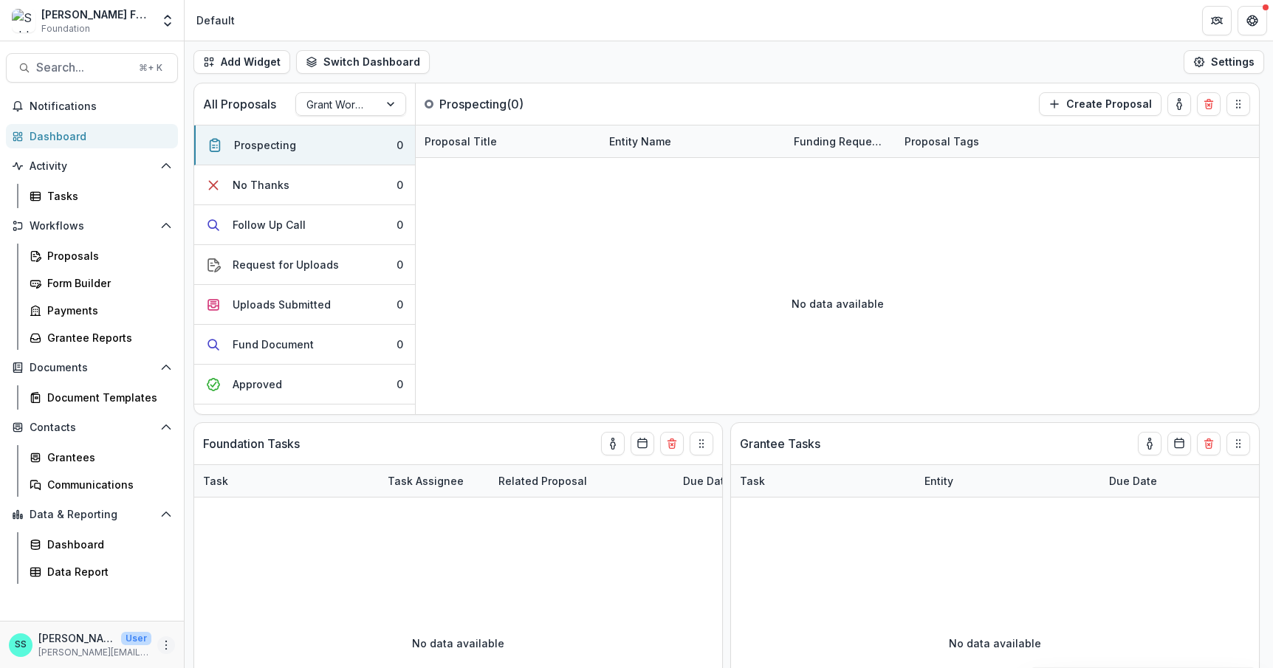
click at [160, 646] on icon "More" at bounding box center [166, 646] width 12 height 12
click at [212, 618] on link "User Settings" at bounding box center [258, 612] width 158 height 24
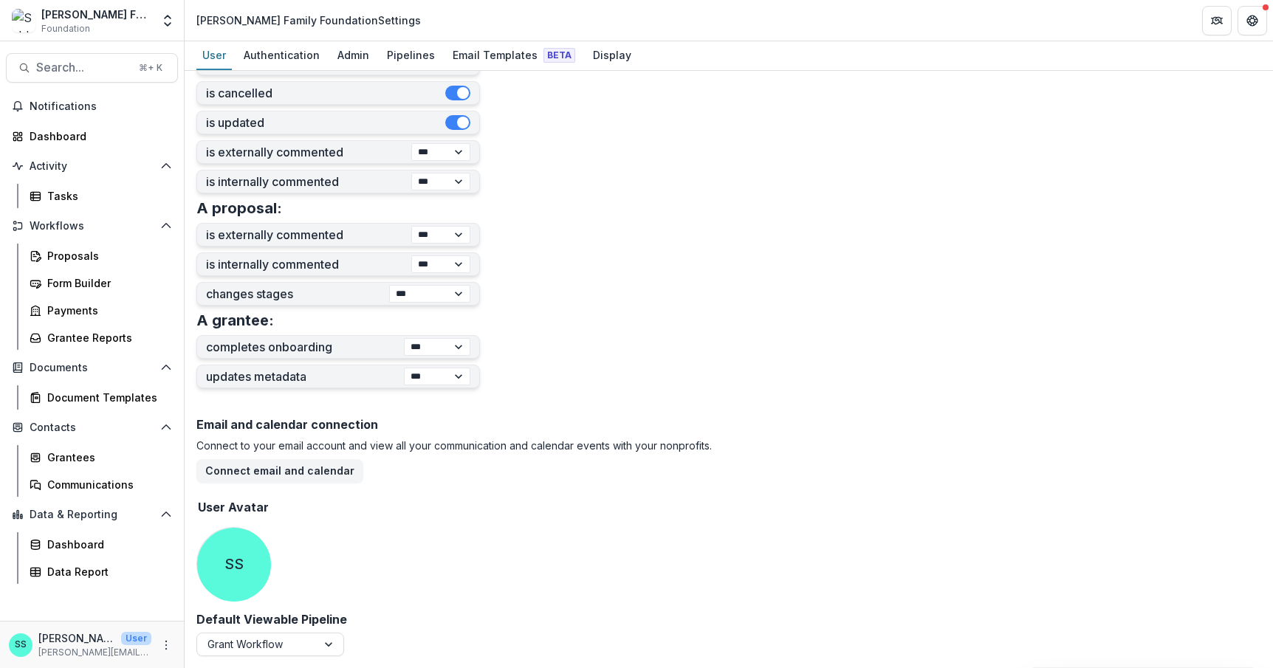
scroll to position [581, 0]
click at [231, 555] on button "Update" at bounding box center [233, 565] width 55 height 24
type input "**********"
click at [282, 459] on button "Connect email and calendar" at bounding box center [279, 471] width 167 height 24
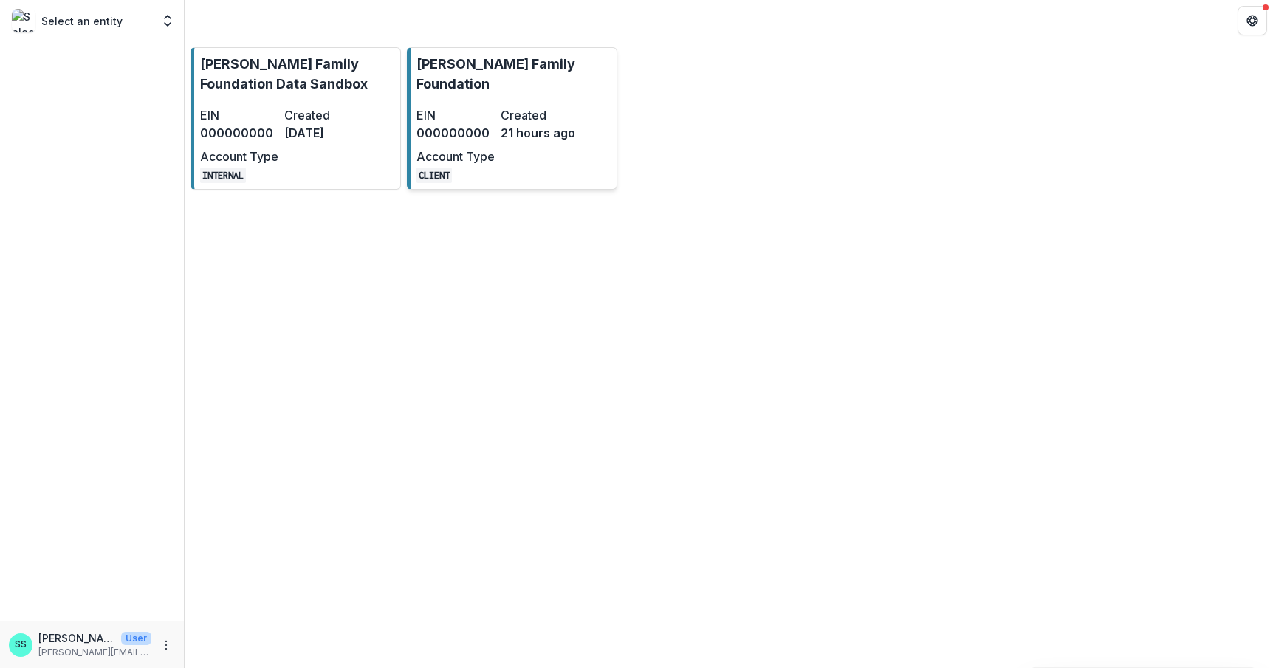
click at [507, 114] on link "Schlecht Family Foundation EIN 000000000 Created 21 hours ago Account Type CLIE…" at bounding box center [512, 118] width 211 height 143
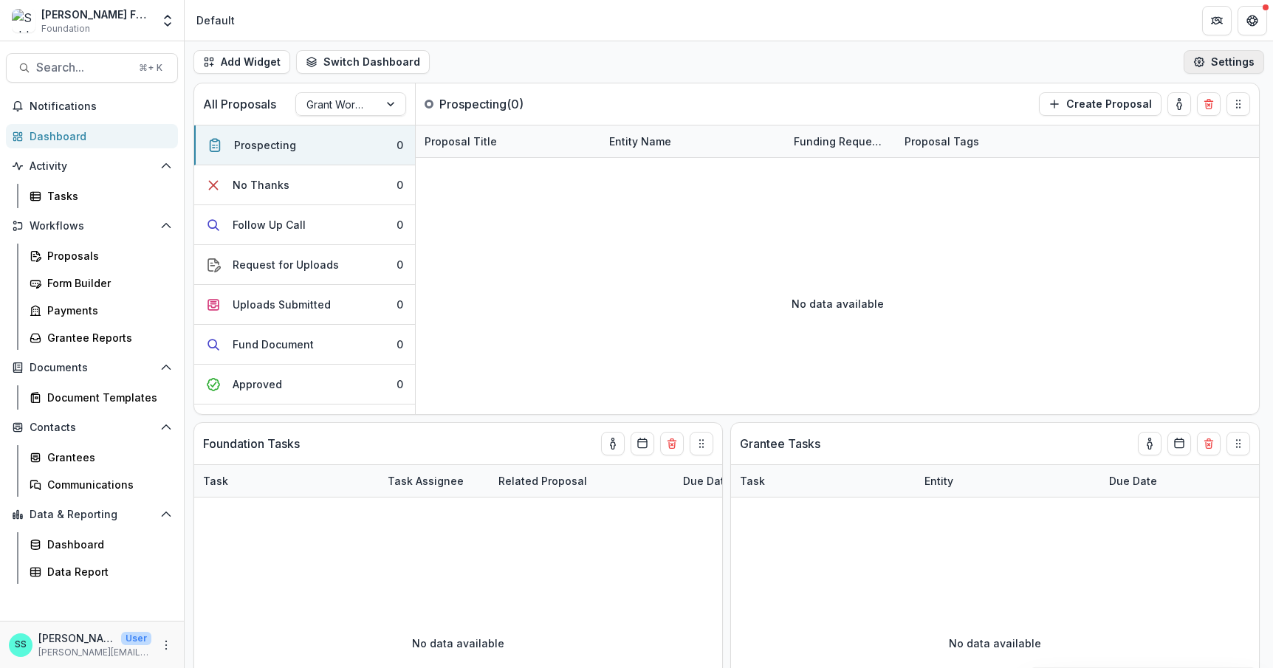
click at [1219, 67] on button "Settings" at bounding box center [1224, 62] width 81 height 24
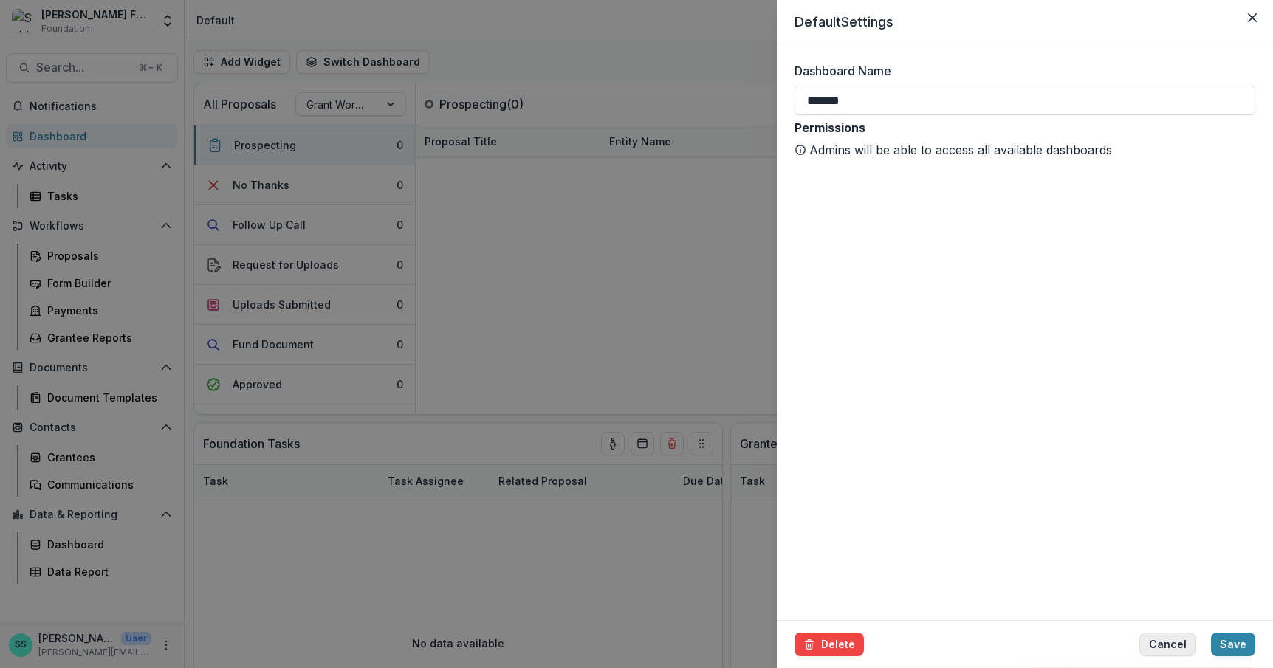
click at [1151, 640] on button "Cancel" at bounding box center [1168, 645] width 57 height 24
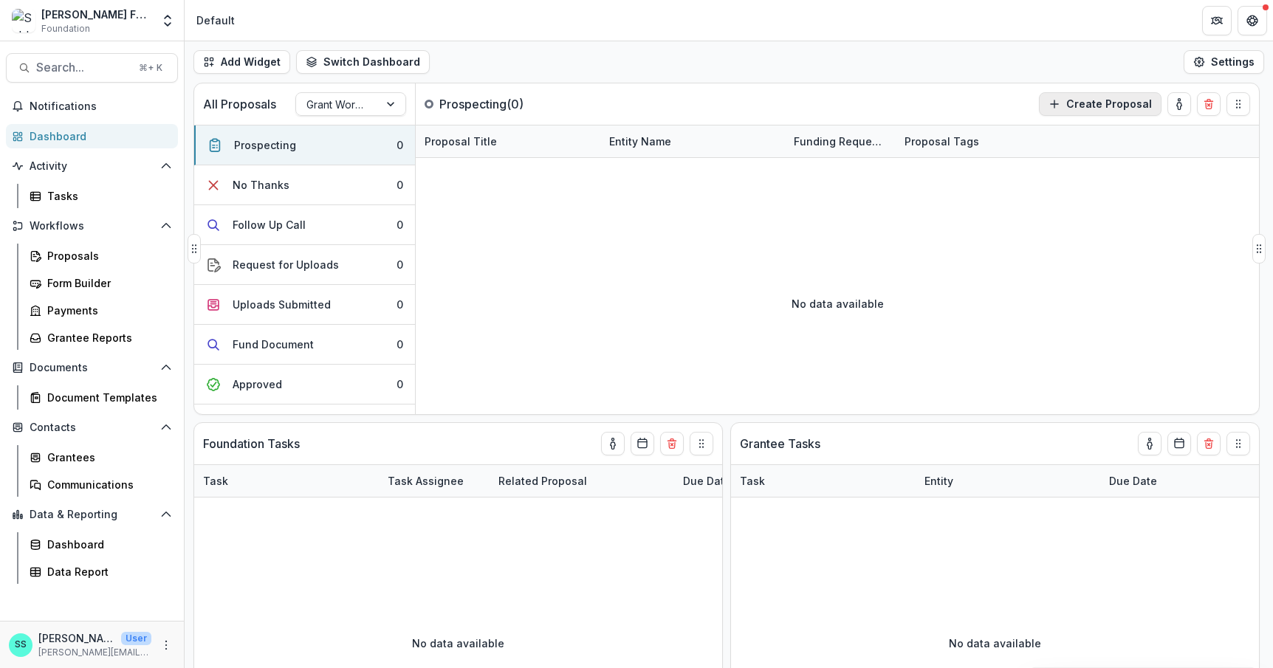
click at [1103, 113] on button "Create Proposal" at bounding box center [1100, 104] width 123 height 24
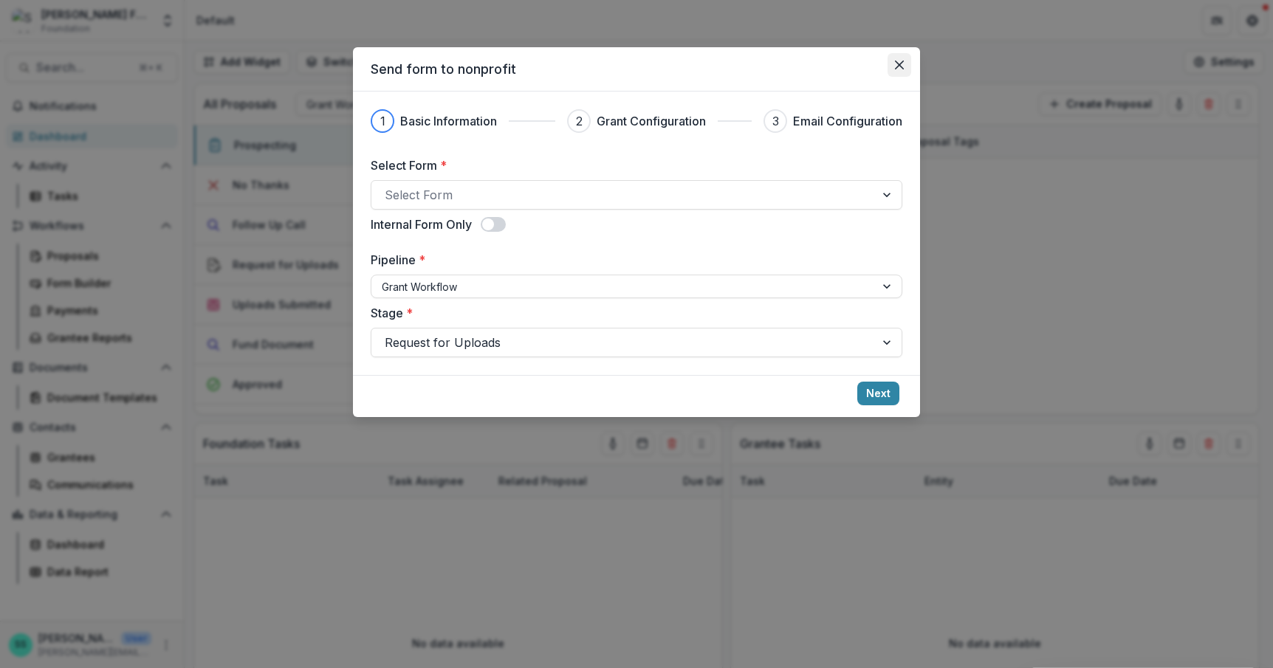
click at [904, 69] on icon "Close" at bounding box center [899, 65] width 9 height 9
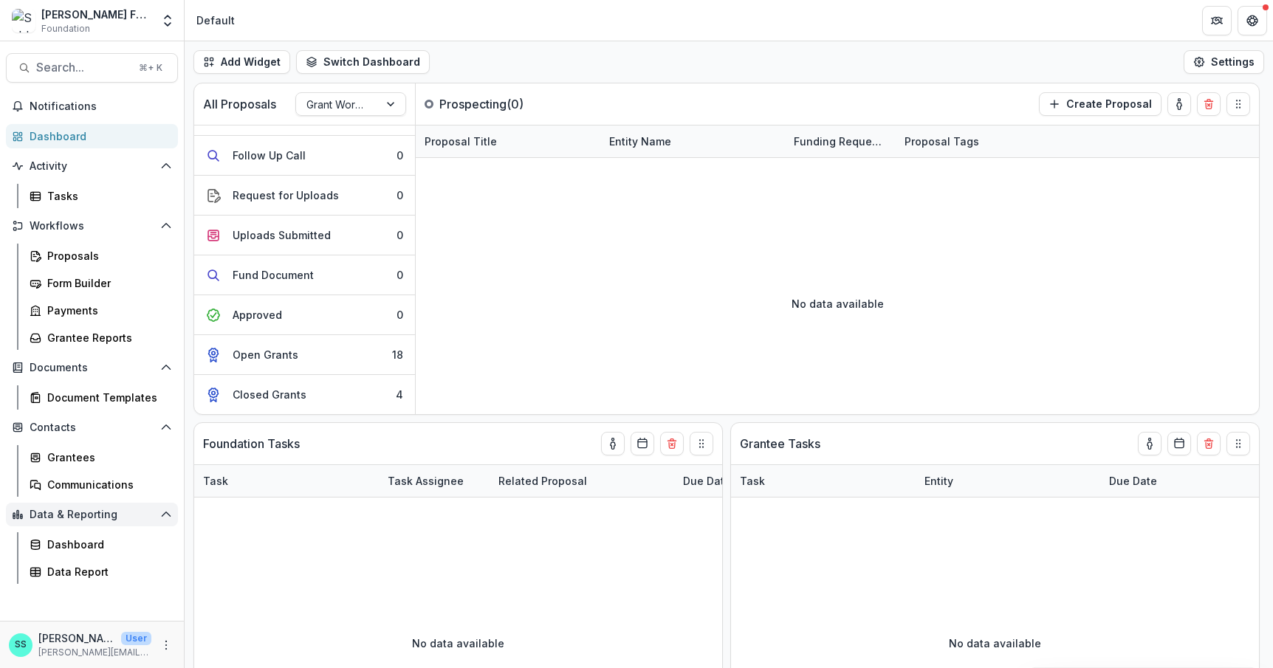
scroll to position [54, 0]
click at [74, 493] on div "Communications" at bounding box center [106, 485] width 119 height 16
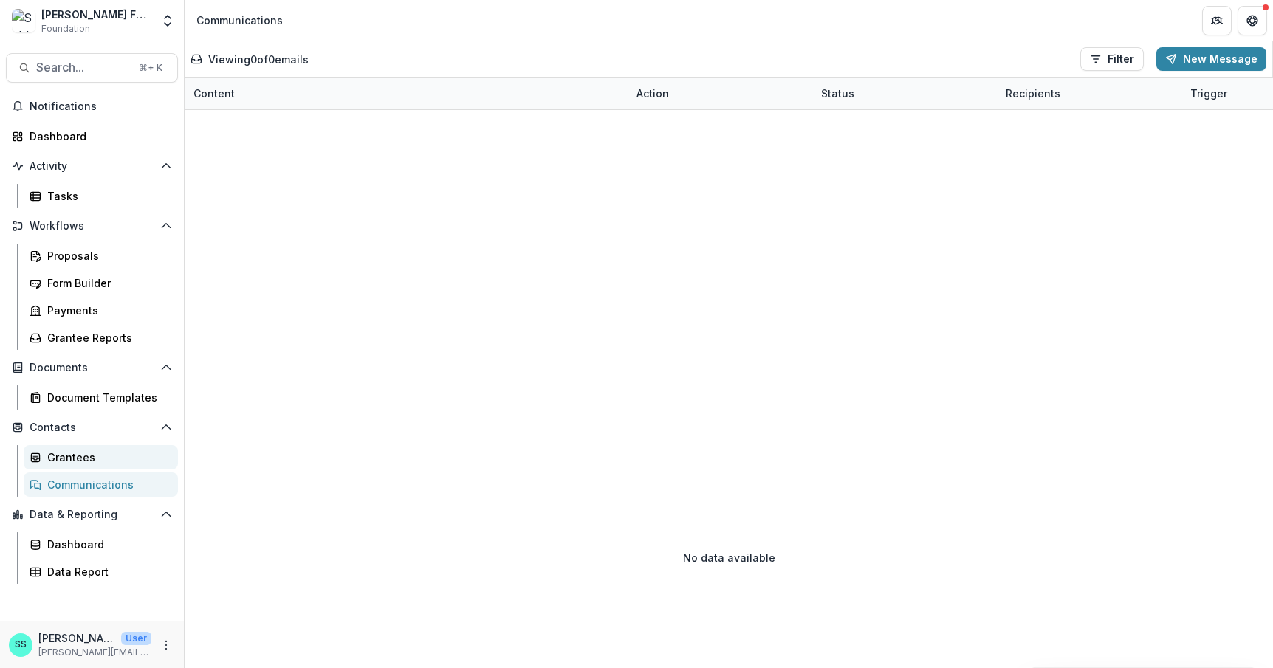
click at [86, 465] on div "Grantees" at bounding box center [106, 458] width 119 height 16
